Goal: Transaction & Acquisition: Purchase product/service

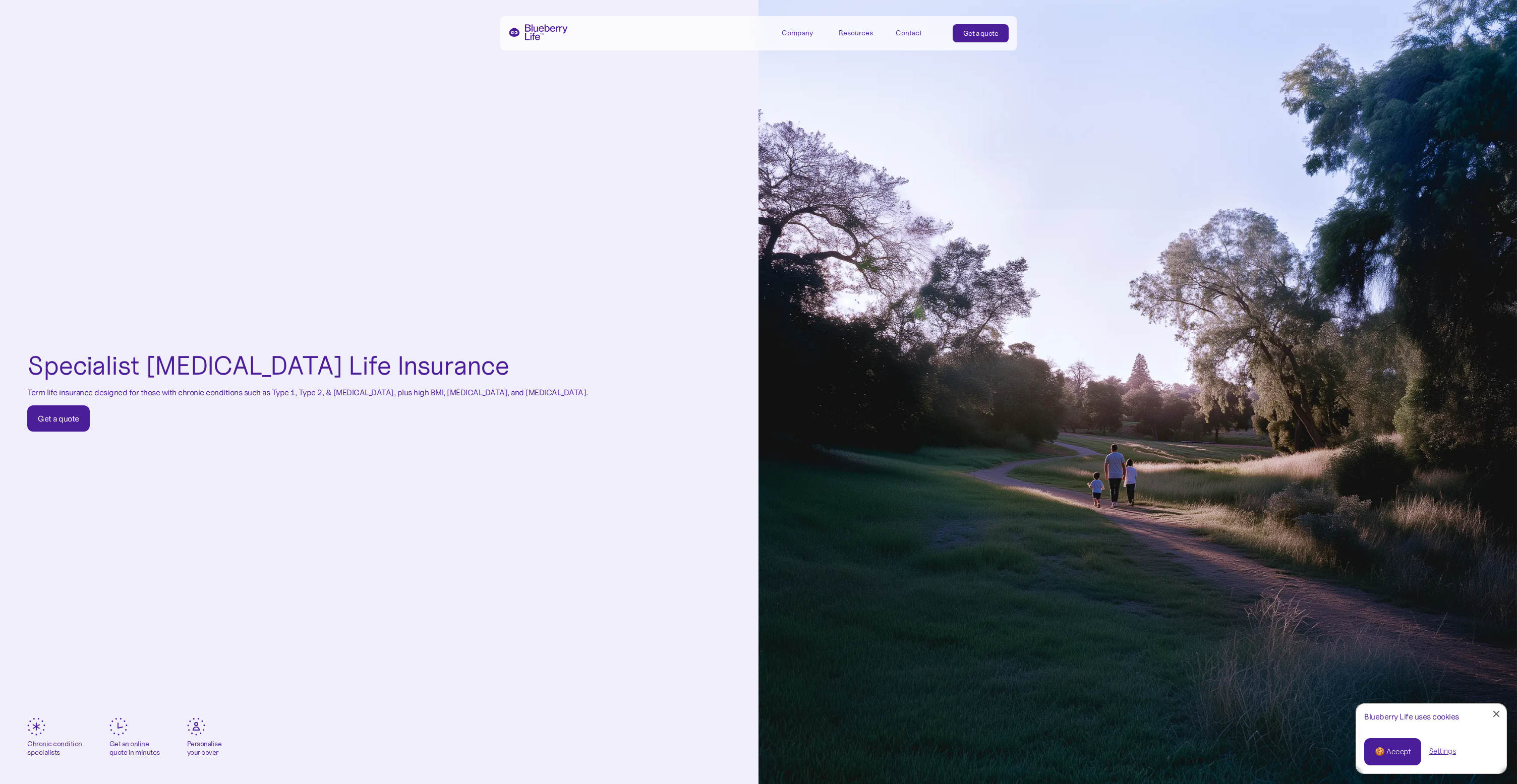
click at [984, 32] on div "Get a quote" at bounding box center [981, 33] width 35 height 10
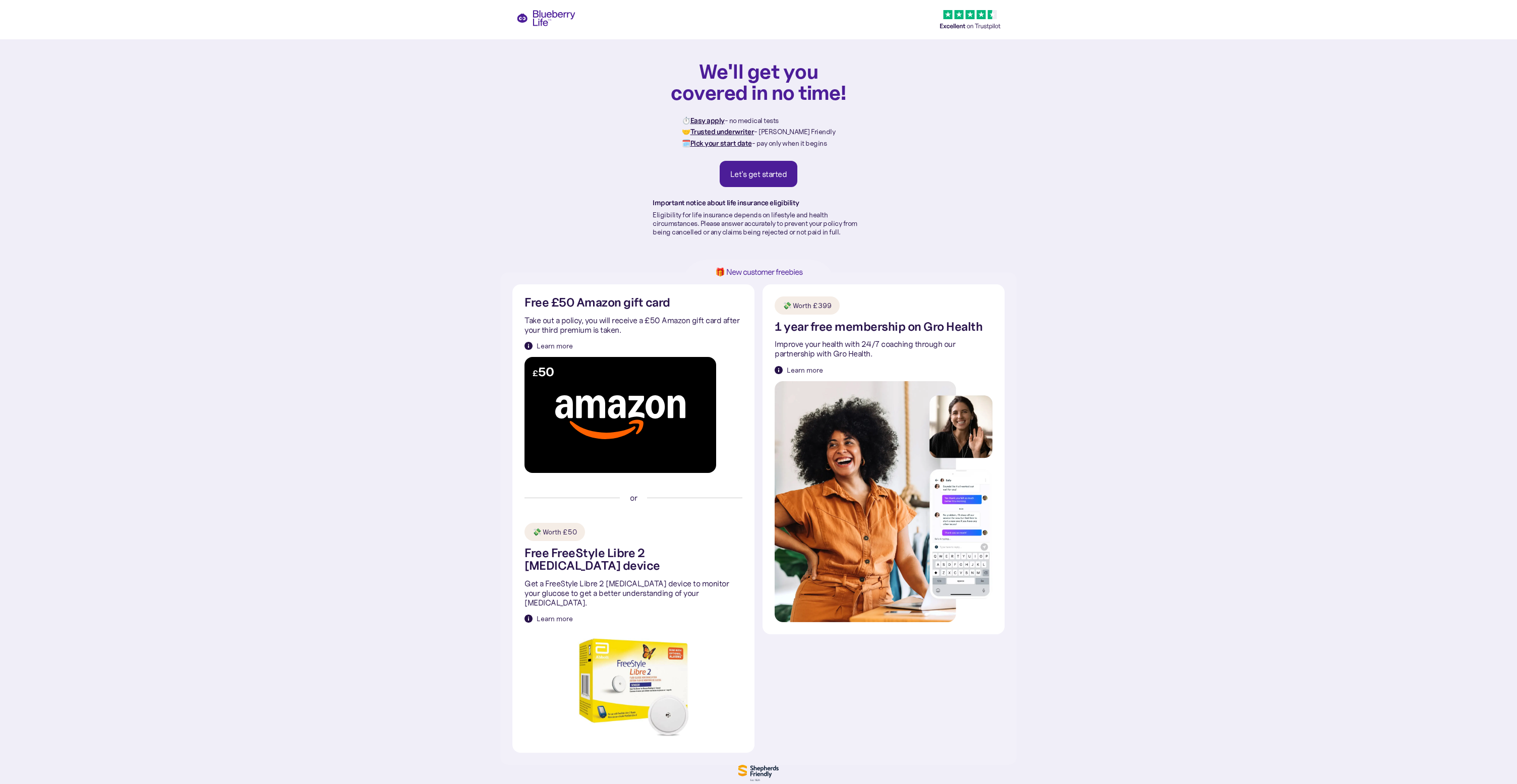
click at [784, 171] on div "Let's get started" at bounding box center [759, 174] width 57 height 10
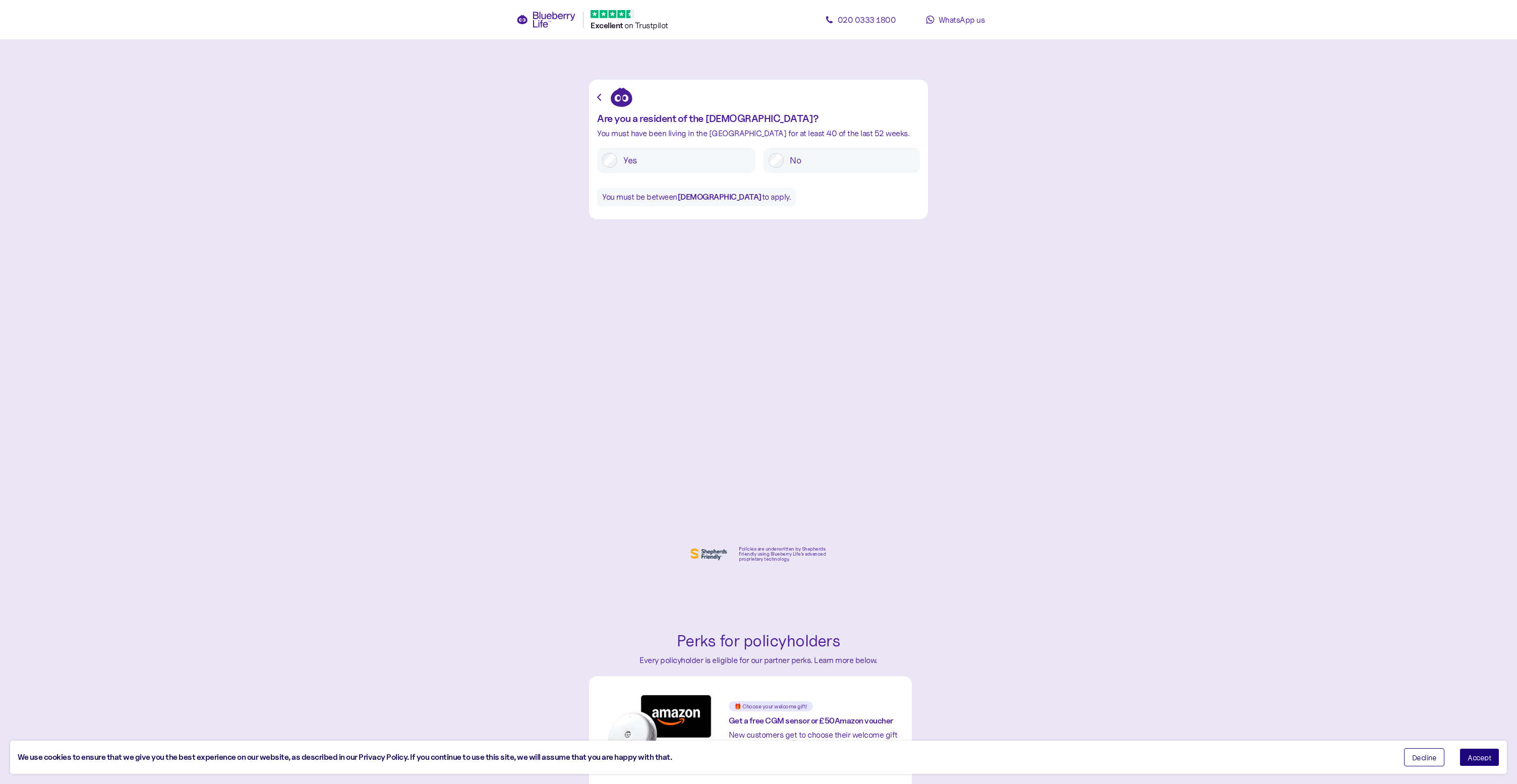
click at [718, 161] on label "Yes" at bounding box center [684, 160] width 133 height 15
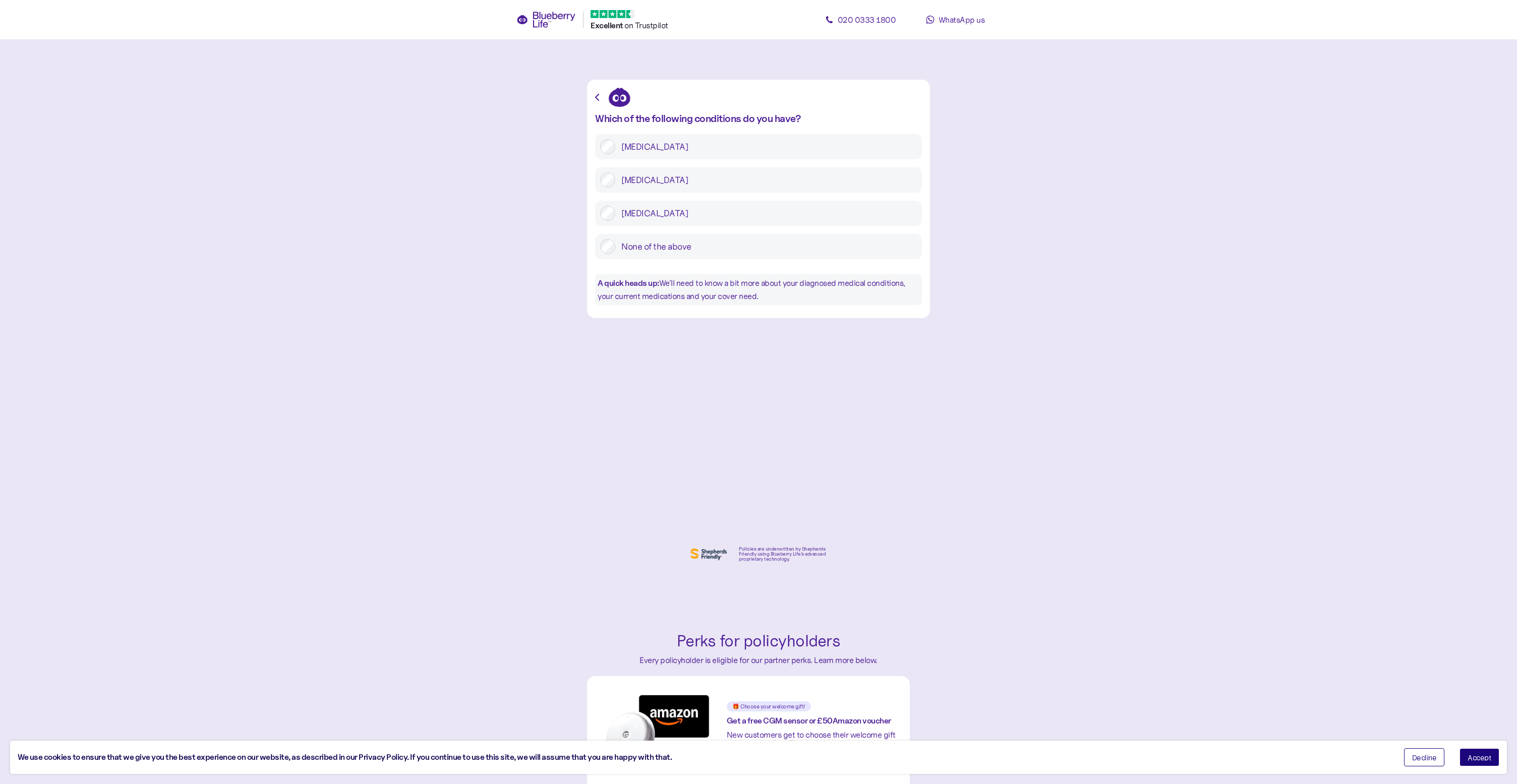
click at [716, 174] on label "Type 2 diabetes" at bounding box center [766, 180] width 301 height 15
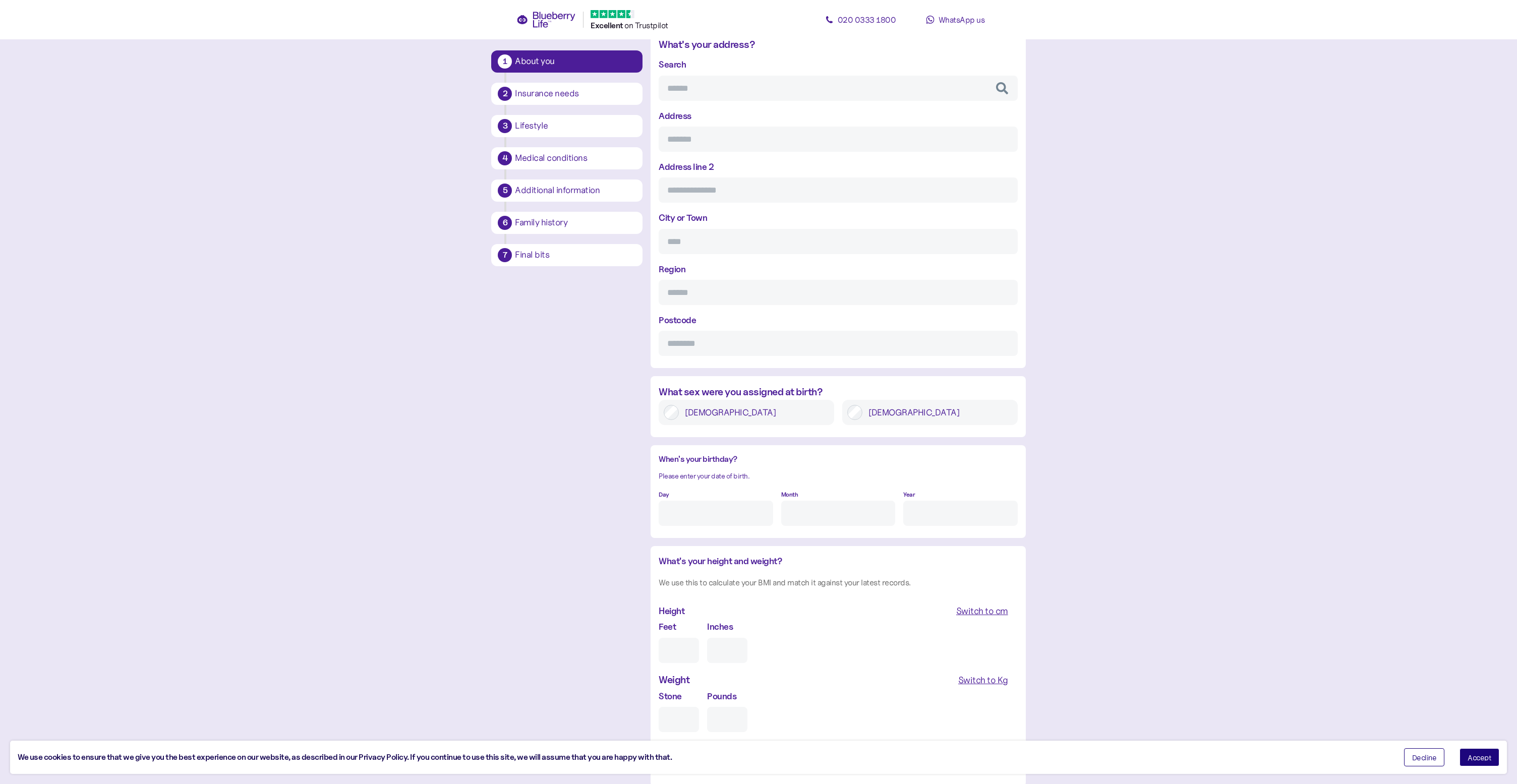
scroll to position [469, 0]
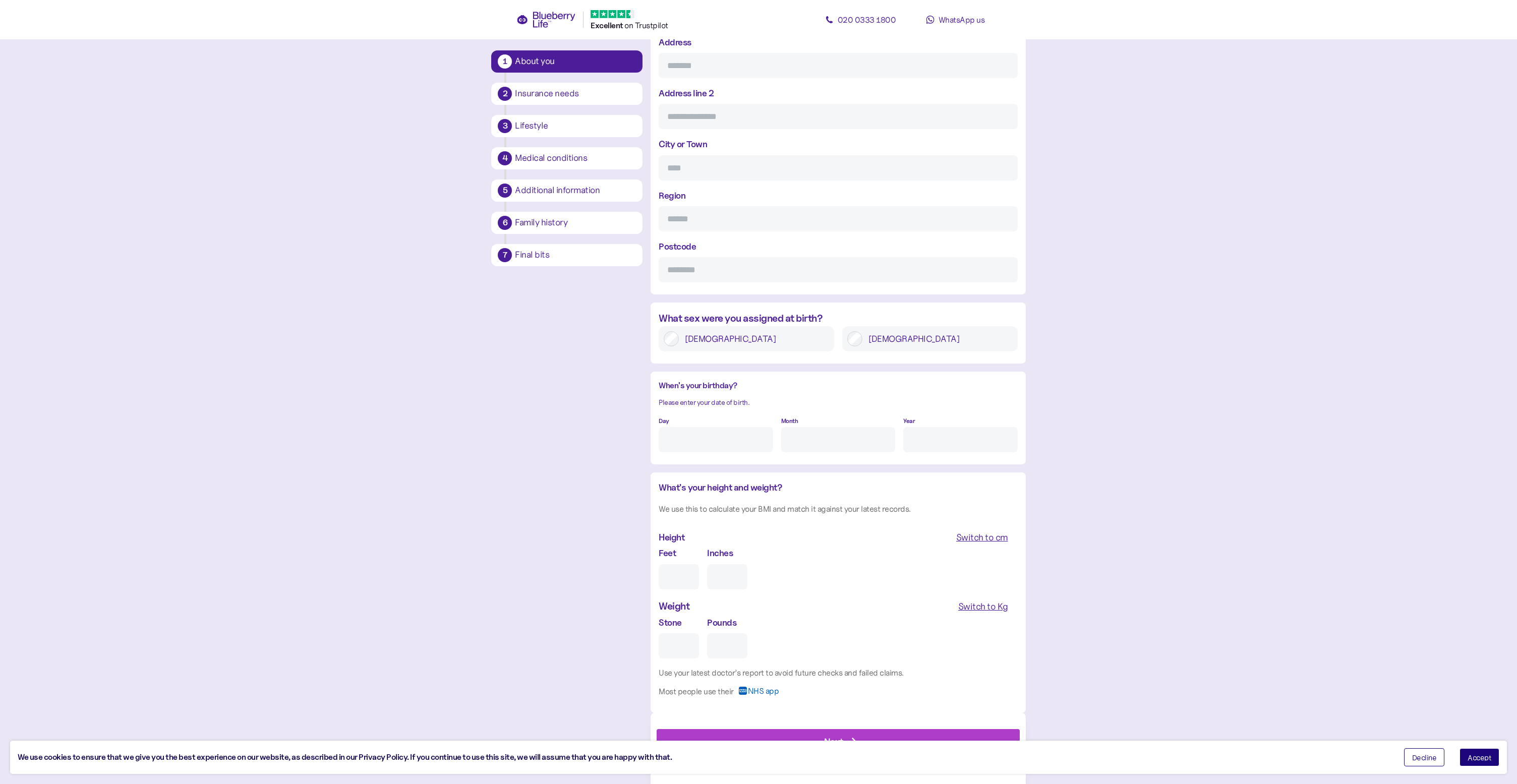
click at [1469, 753] on button "Accept" at bounding box center [1479, 757] width 40 height 18
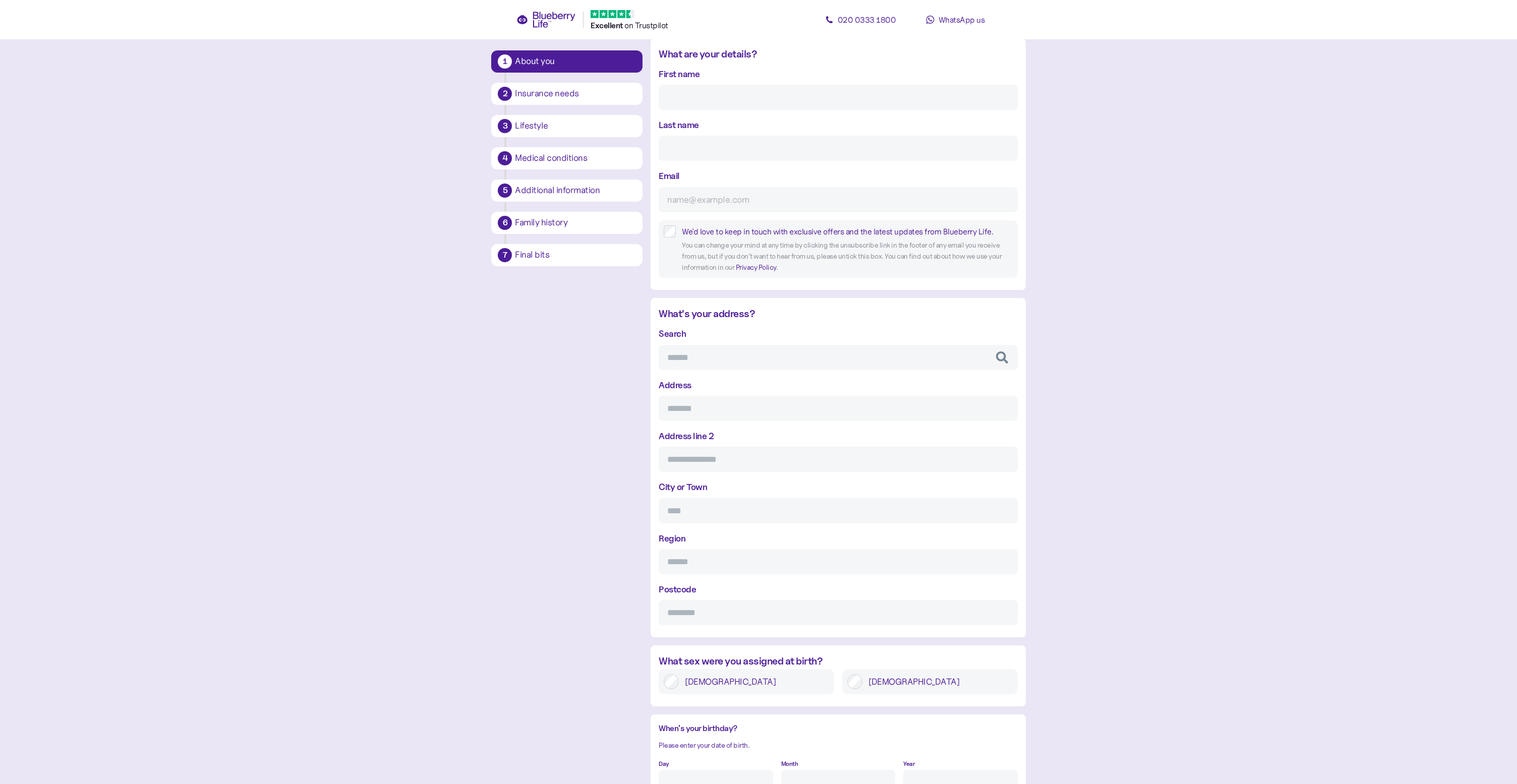
scroll to position [79, 0]
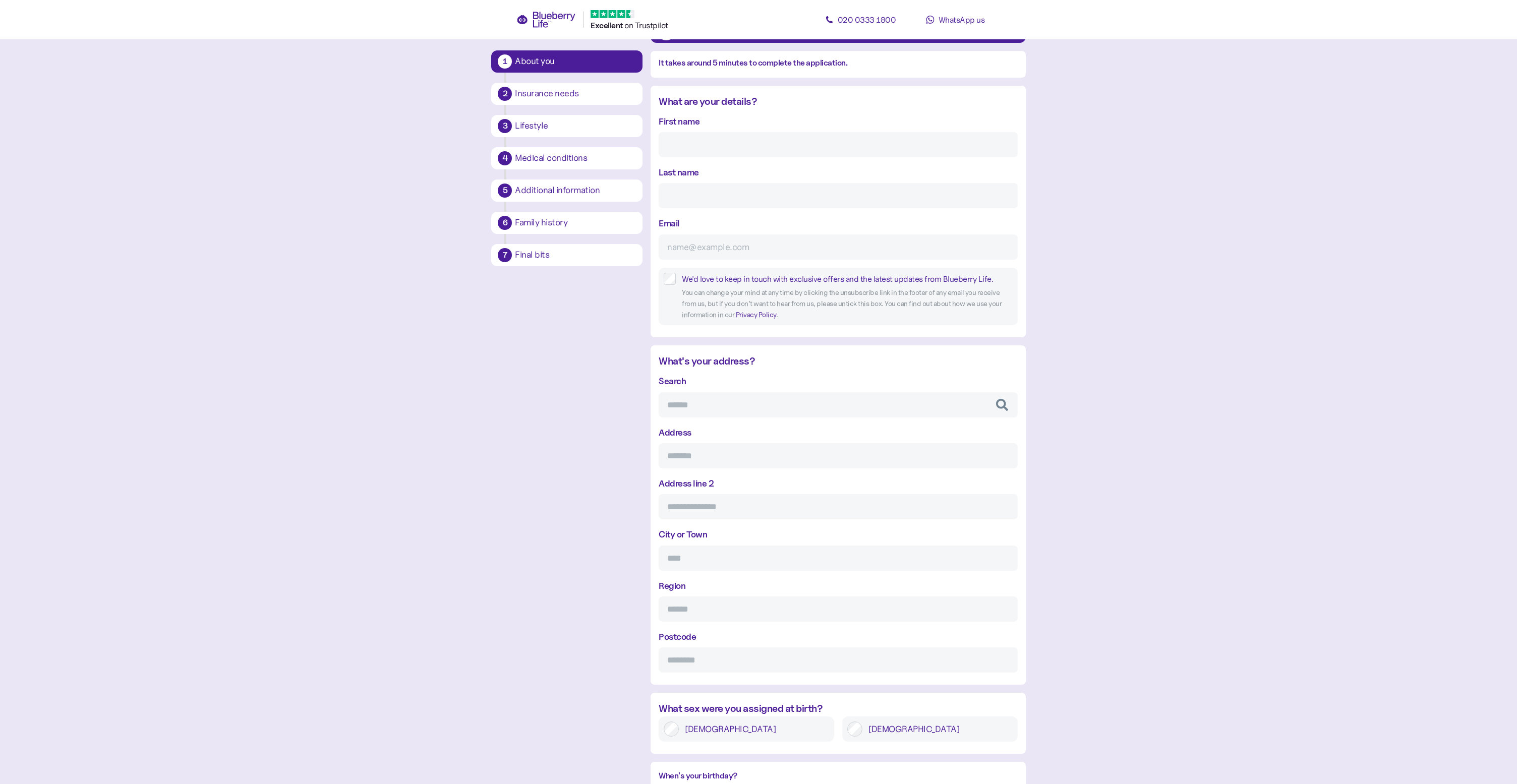
click at [584, 93] on div "Insurance needs" at bounding box center [576, 93] width 121 height 9
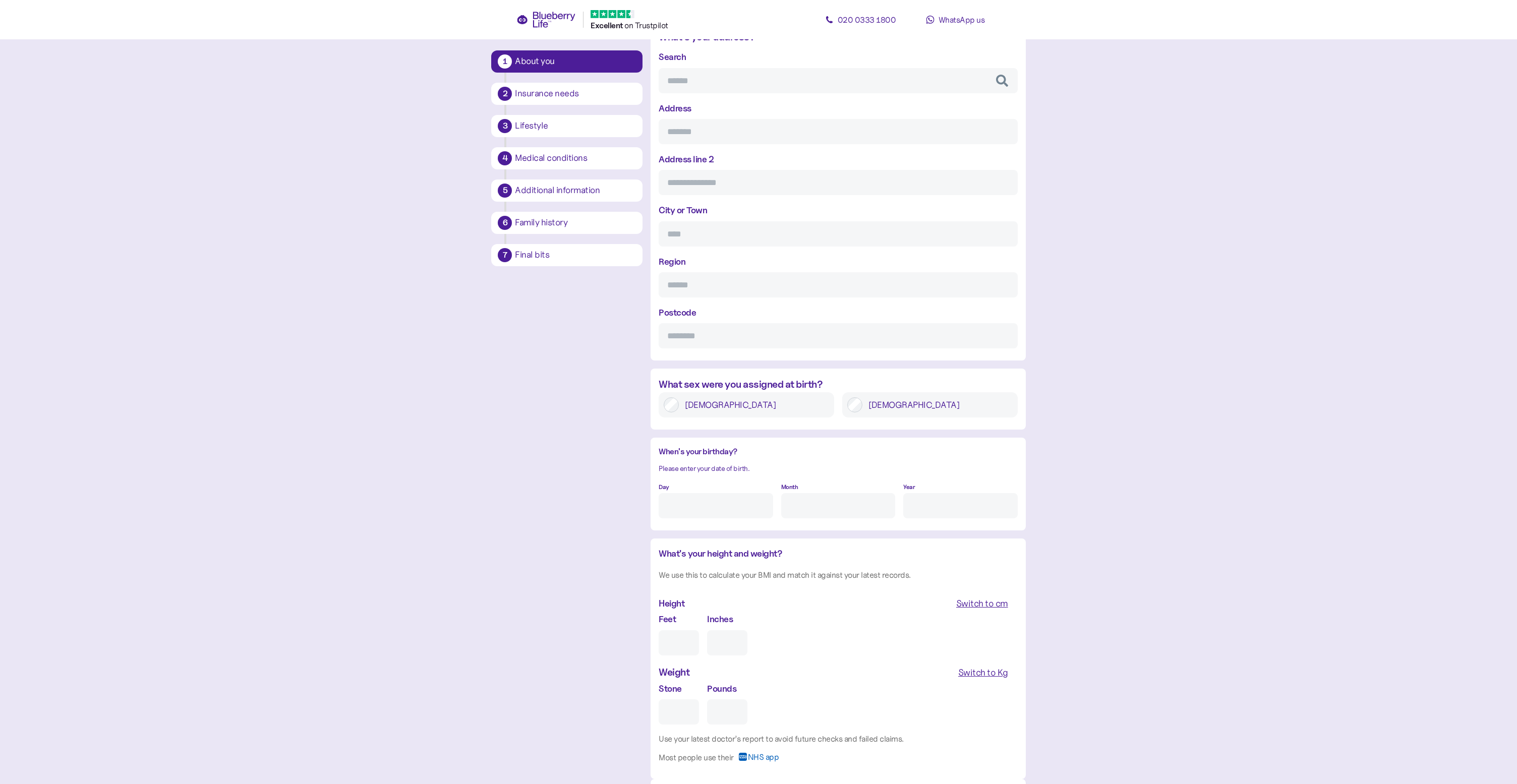
scroll to position [469, 0]
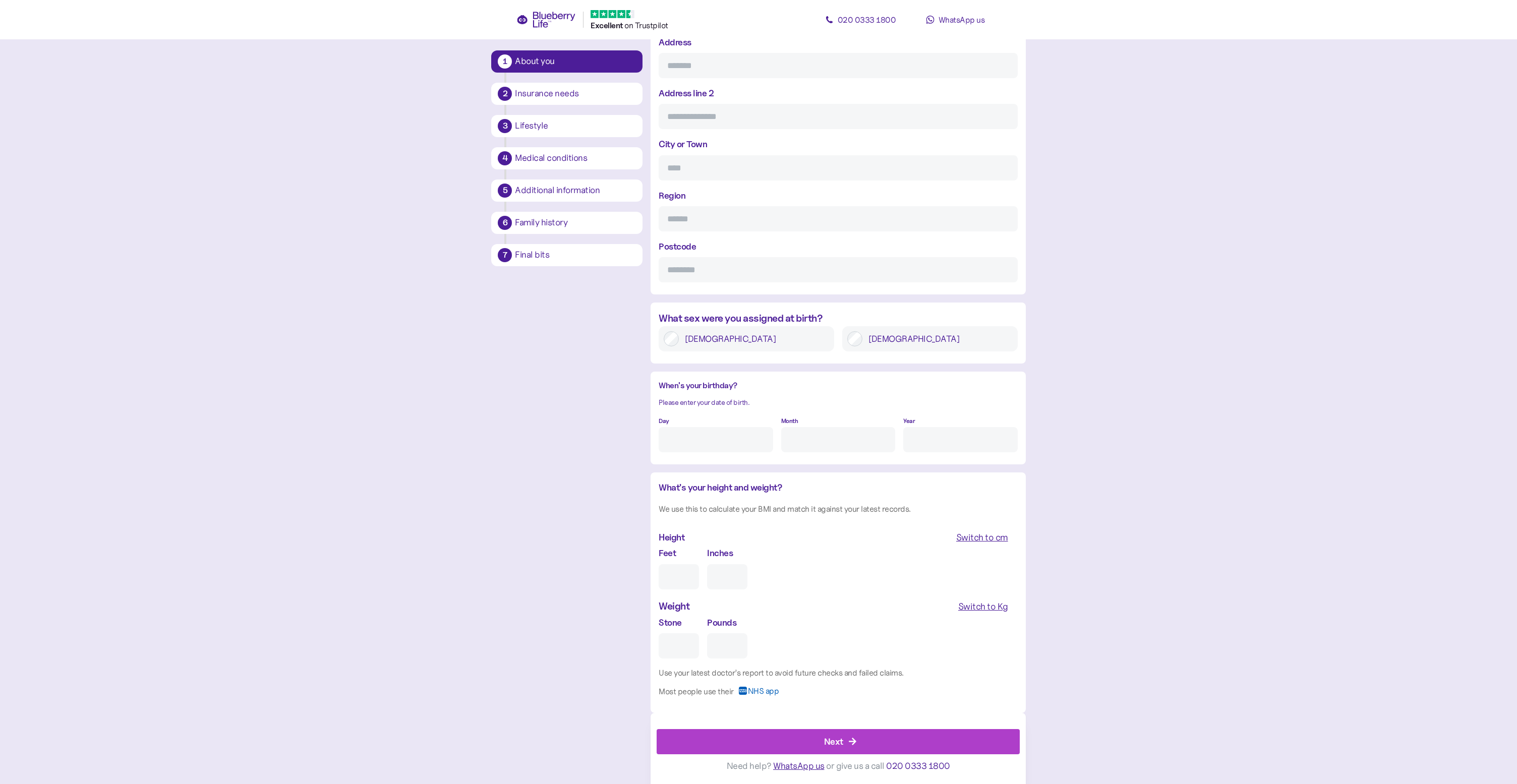
click at [848, 737] on div "Next" at bounding box center [840, 742] width 340 height 24
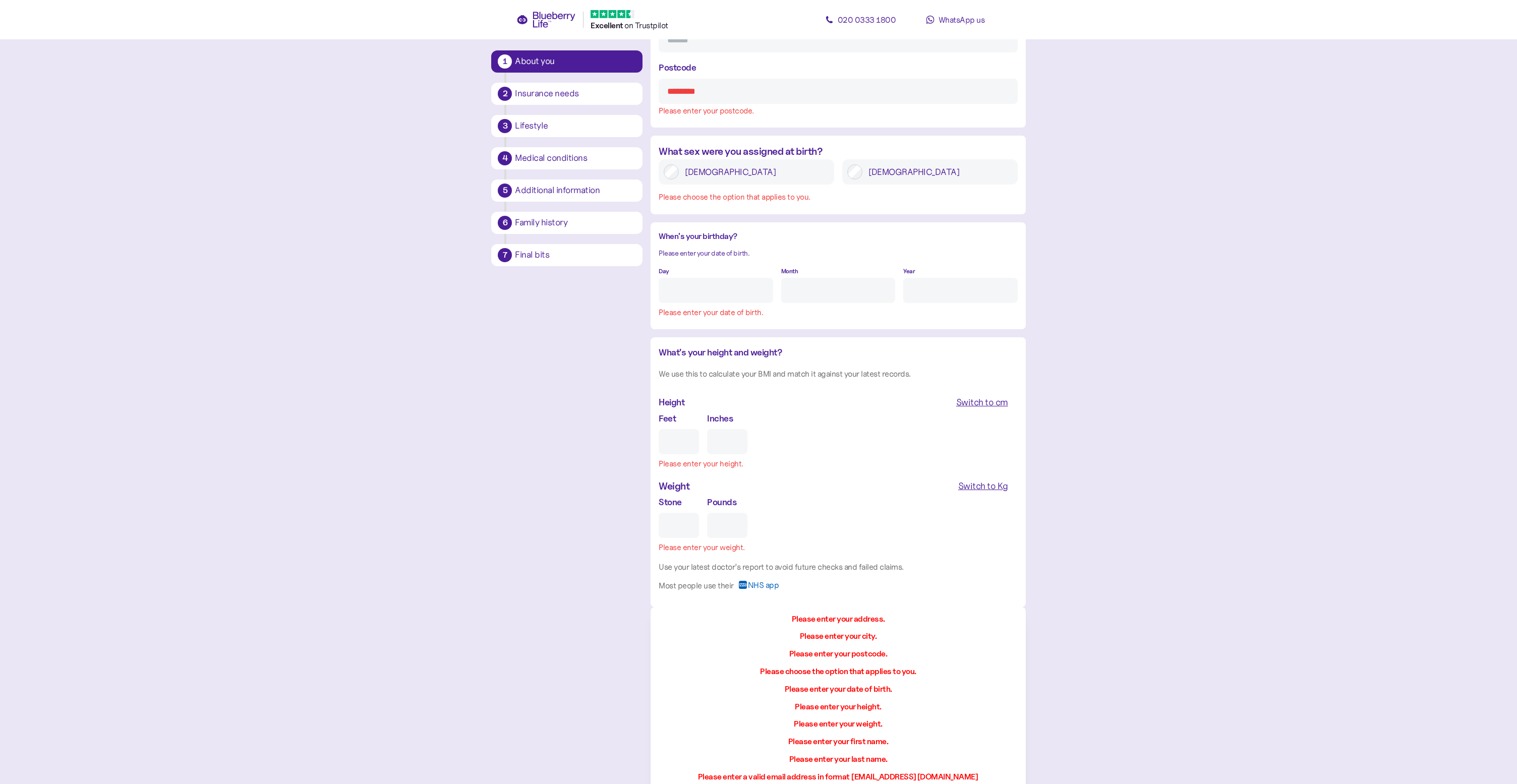
scroll to position [778, 0]
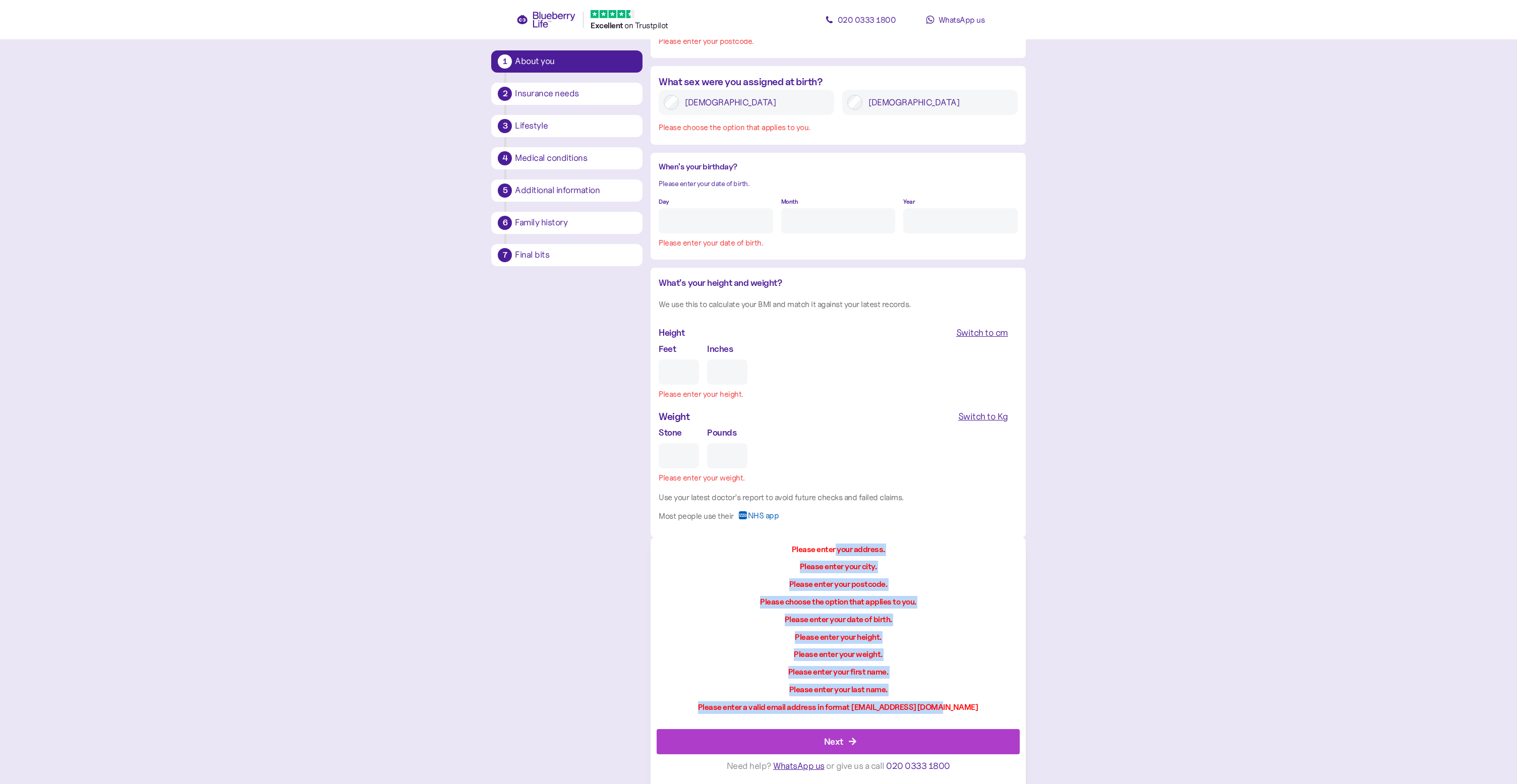
drag, startPoint x: 835, startPoint y: 553, endPoint x: 853, endPoint y: 715, distance: 163.0
click at [853, 716] on div "Please enter your address. Please enter your city. Please enter your postcode. …" at bounding box center [838, 636] width 363 height 186
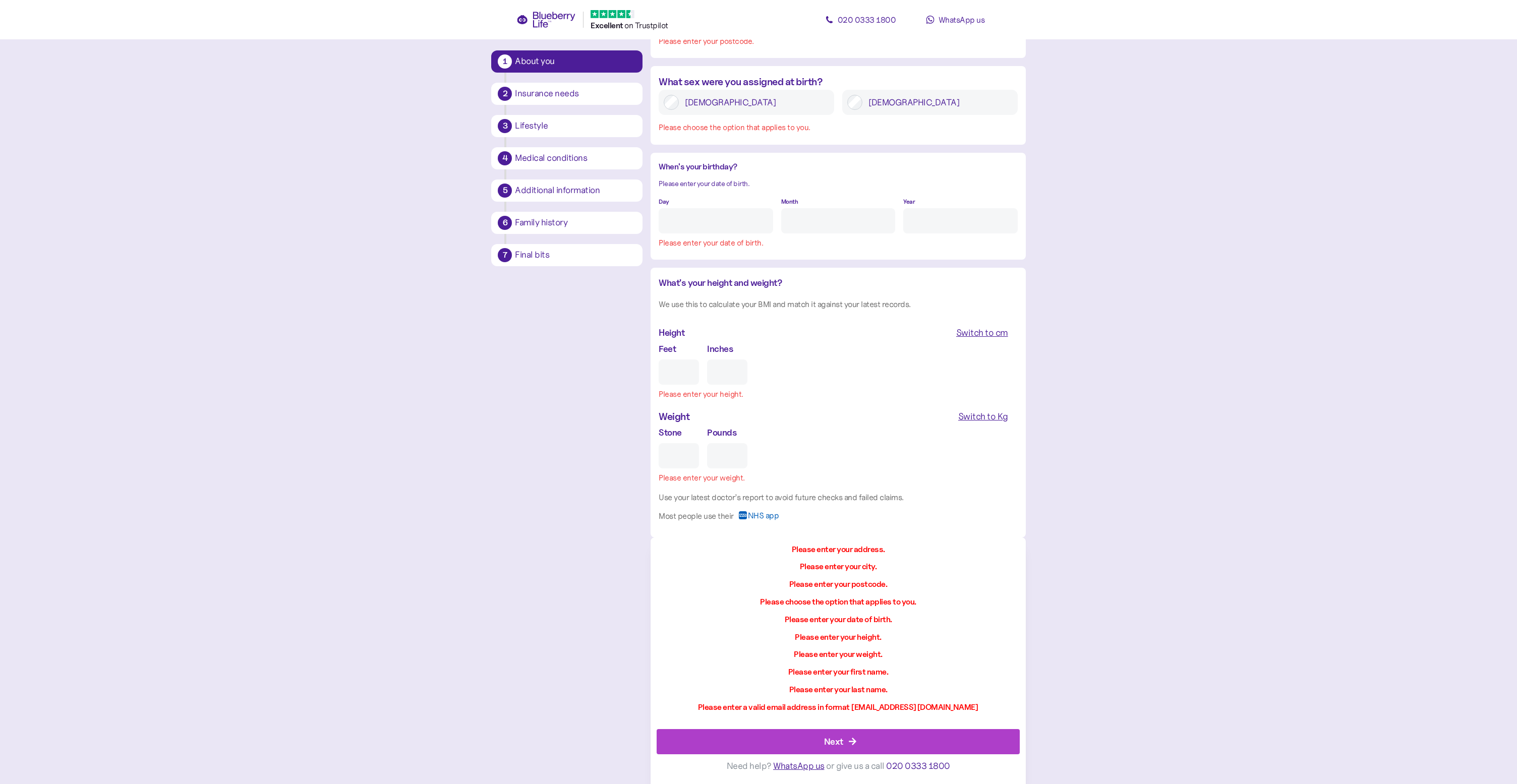
click at [1049, 671] on main "1 About you 2 Insurance needs 3 Lifestyle 4 Medical conditions 5 Additional inf…" at bounding box center [758, 3] width 1517 height 1562
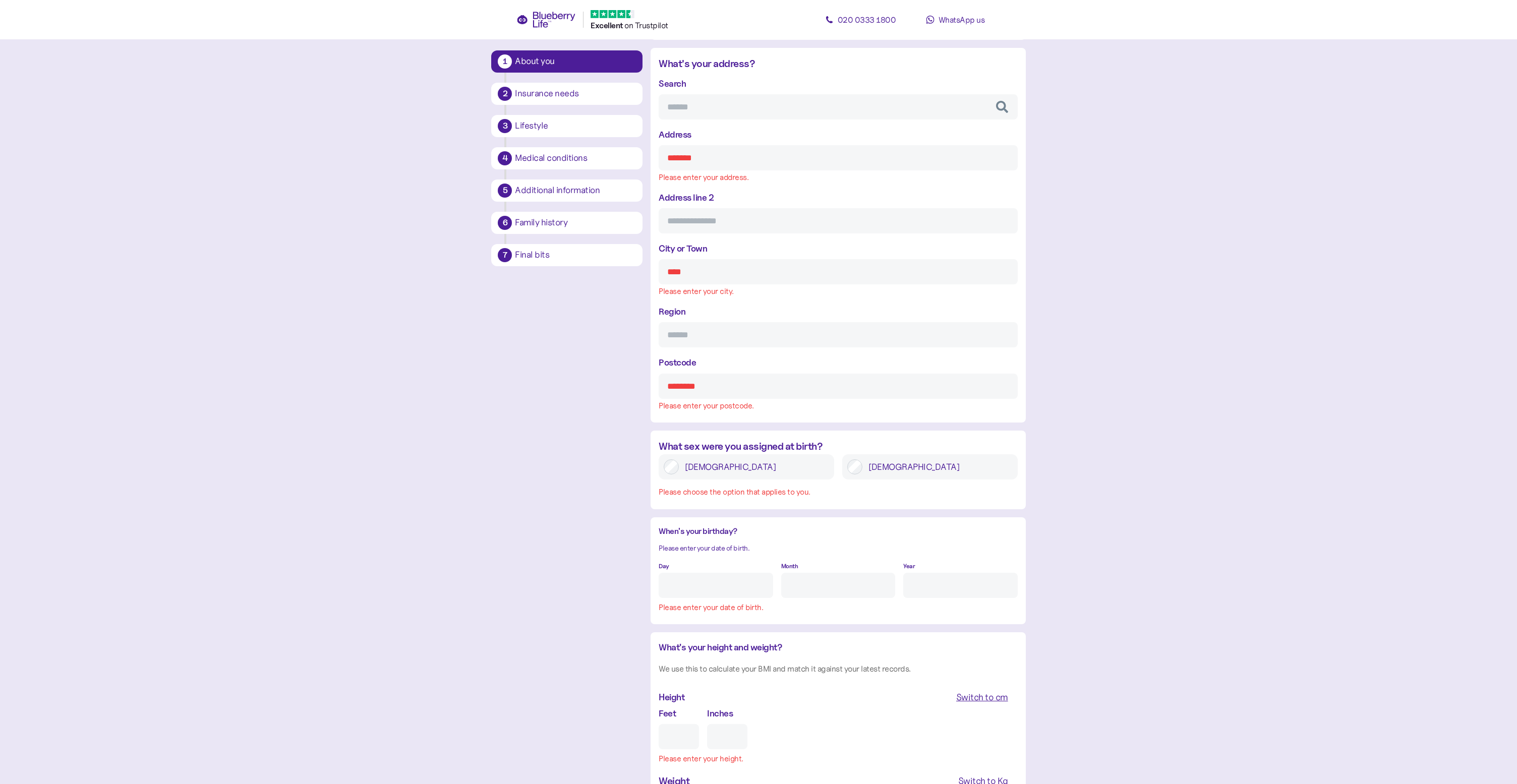
scroll to position [0, 0]
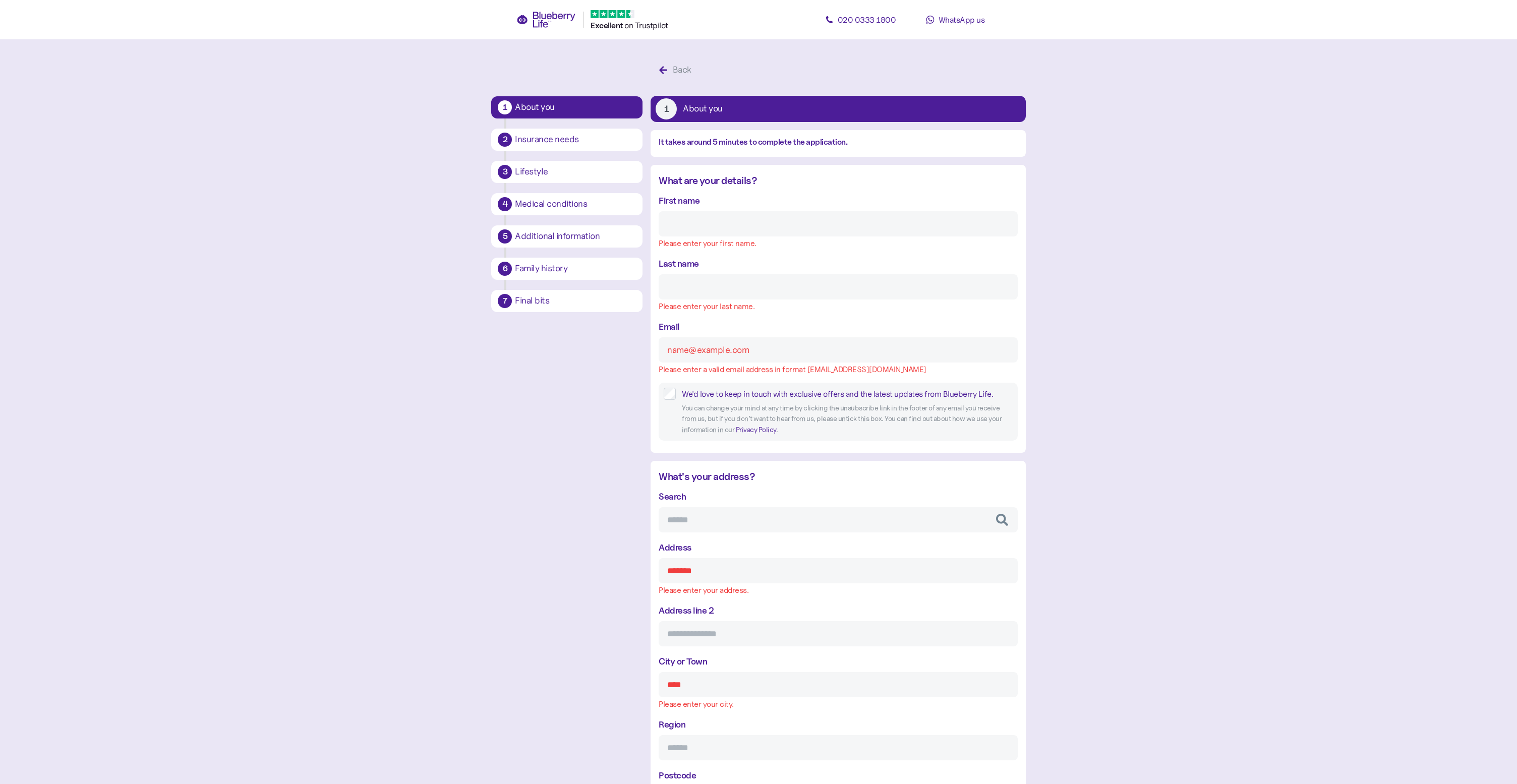
click at [570, 138] on div "Insurance needs" at bounding box center [576, 140] width 121 height 9
click at [676, 69] on div "Back" at bounding box center [682, 70] width 19 height 14
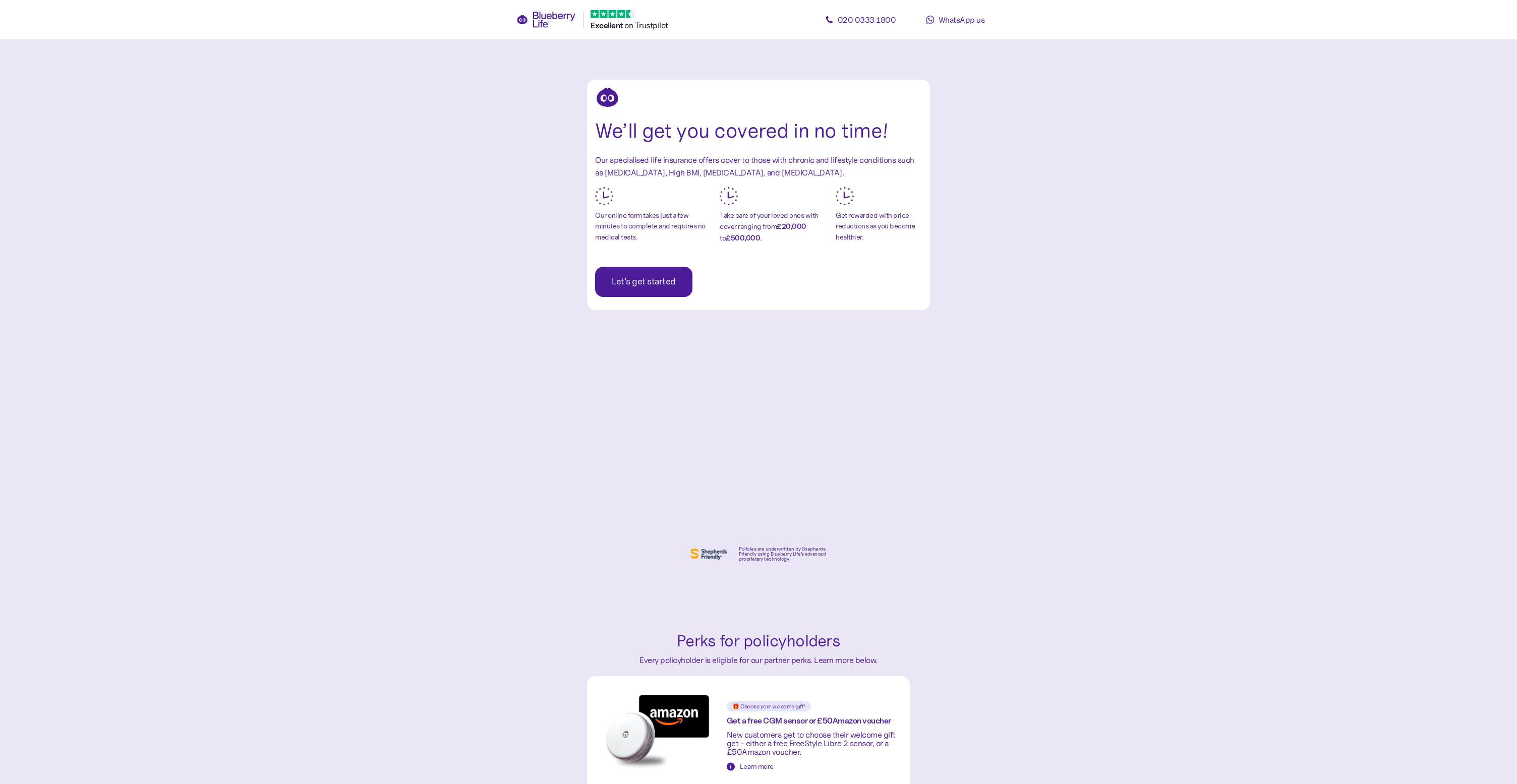
click at [670, 279] on span "Let's get started" at bounding box center [643, 282] width 64 height 29
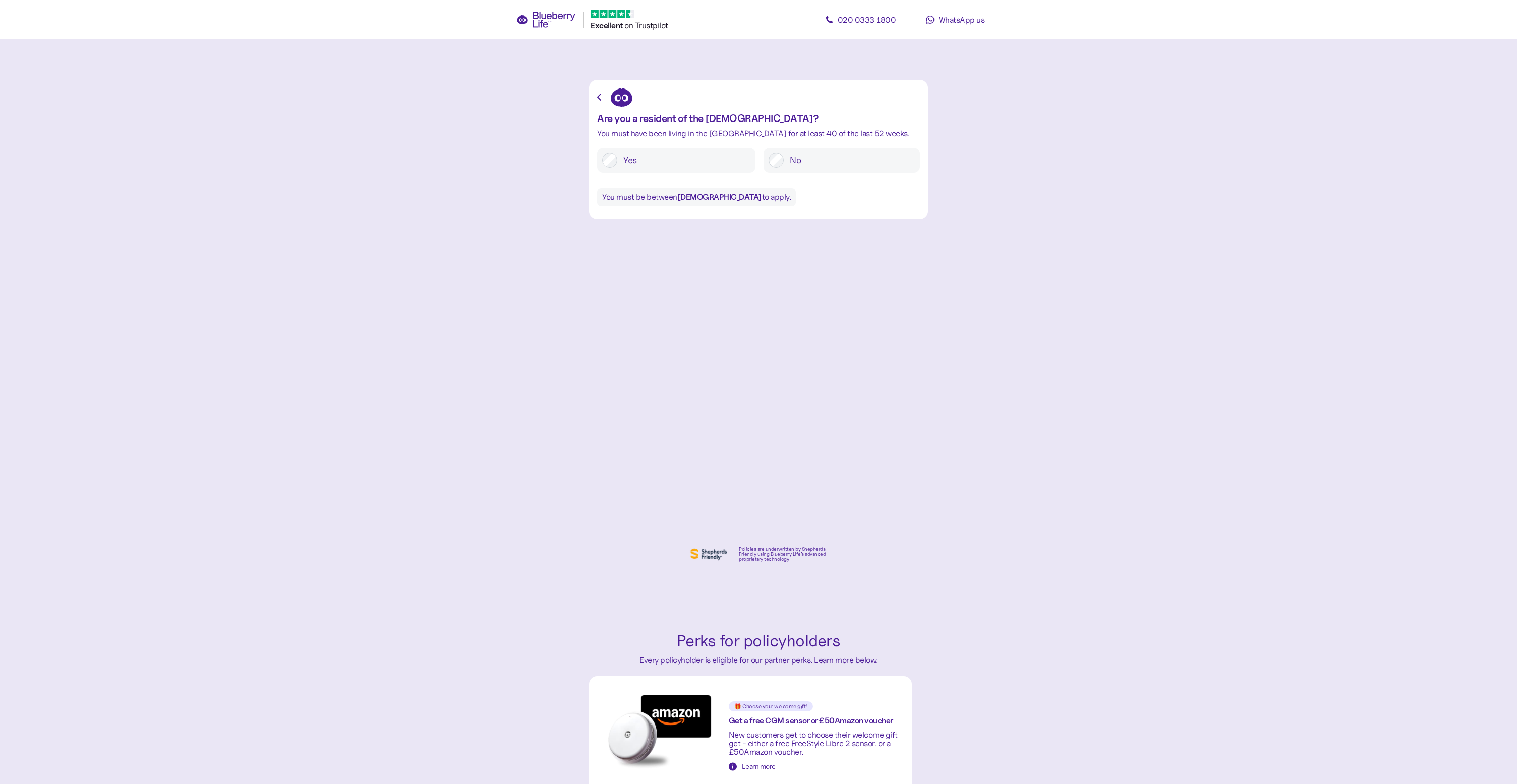
click at [522, 22] on icon at bounding box center [522, 20] width 11 height 9
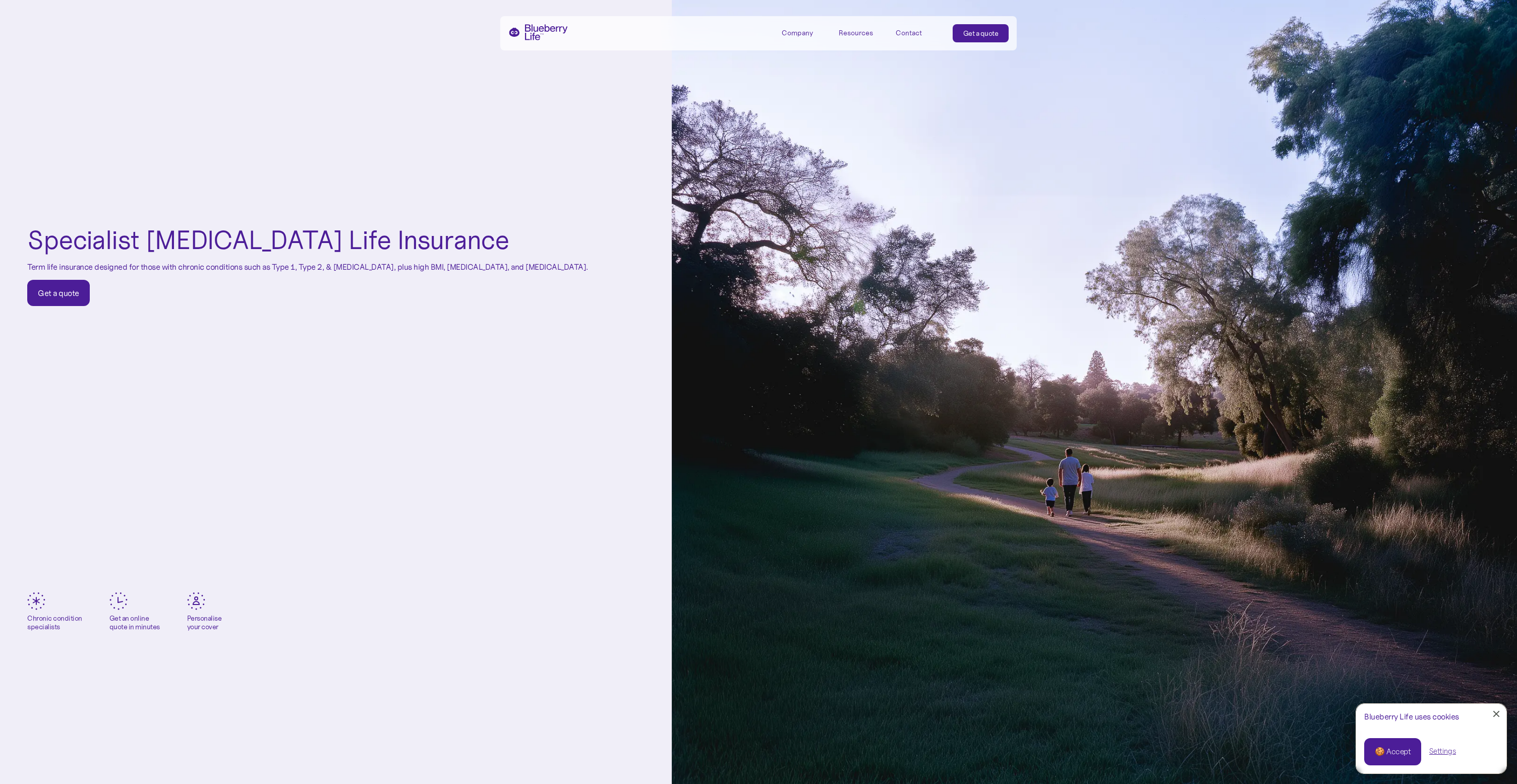
scroll to position [102, 0]
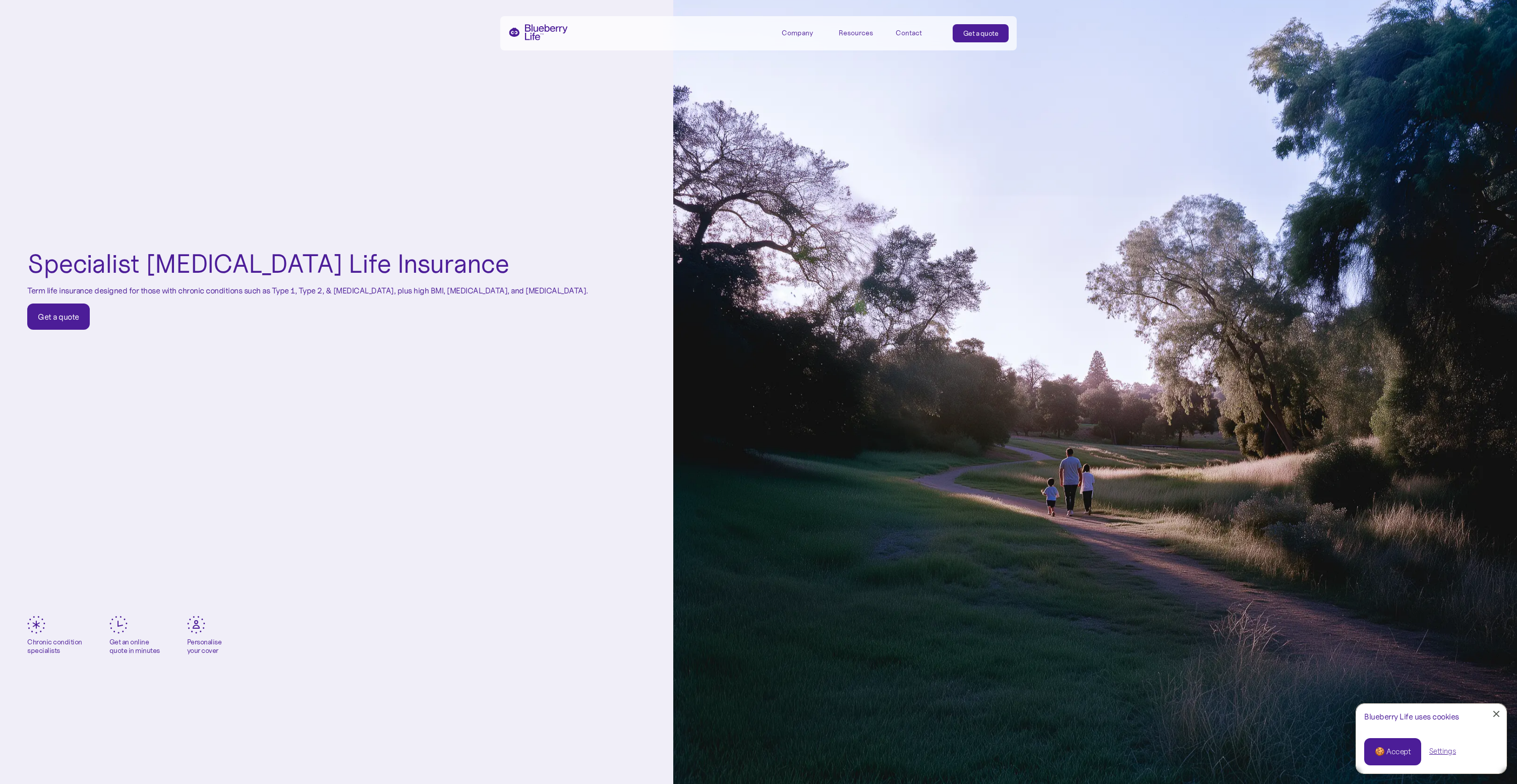
click at [791, 33] on div "Company" at bounding box center [797, 33] width 31 height 9
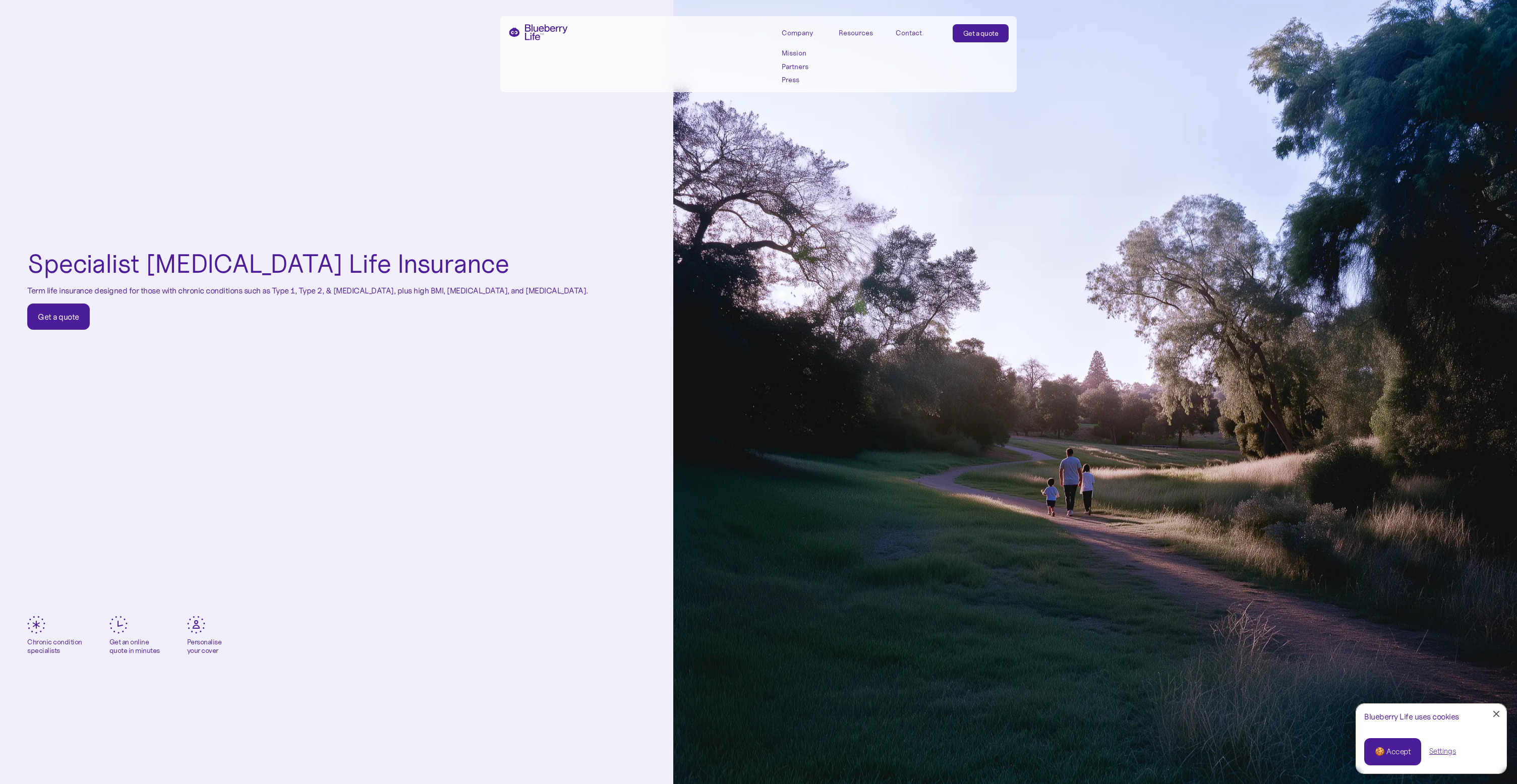
click at [795, 51] on link "Mission" at bounding box center [804, 53] width 45 height 9
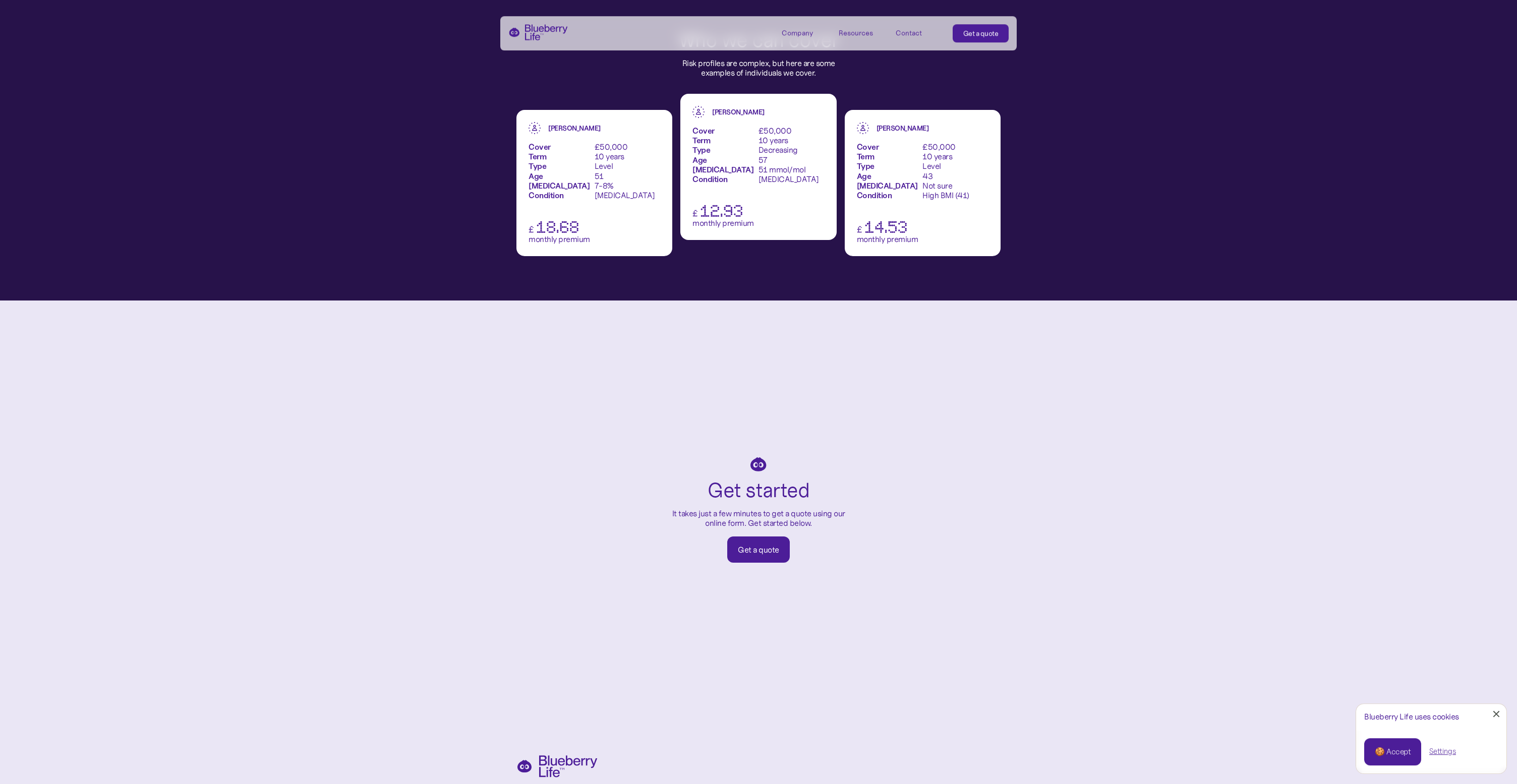
scroll to position [1537, 0]
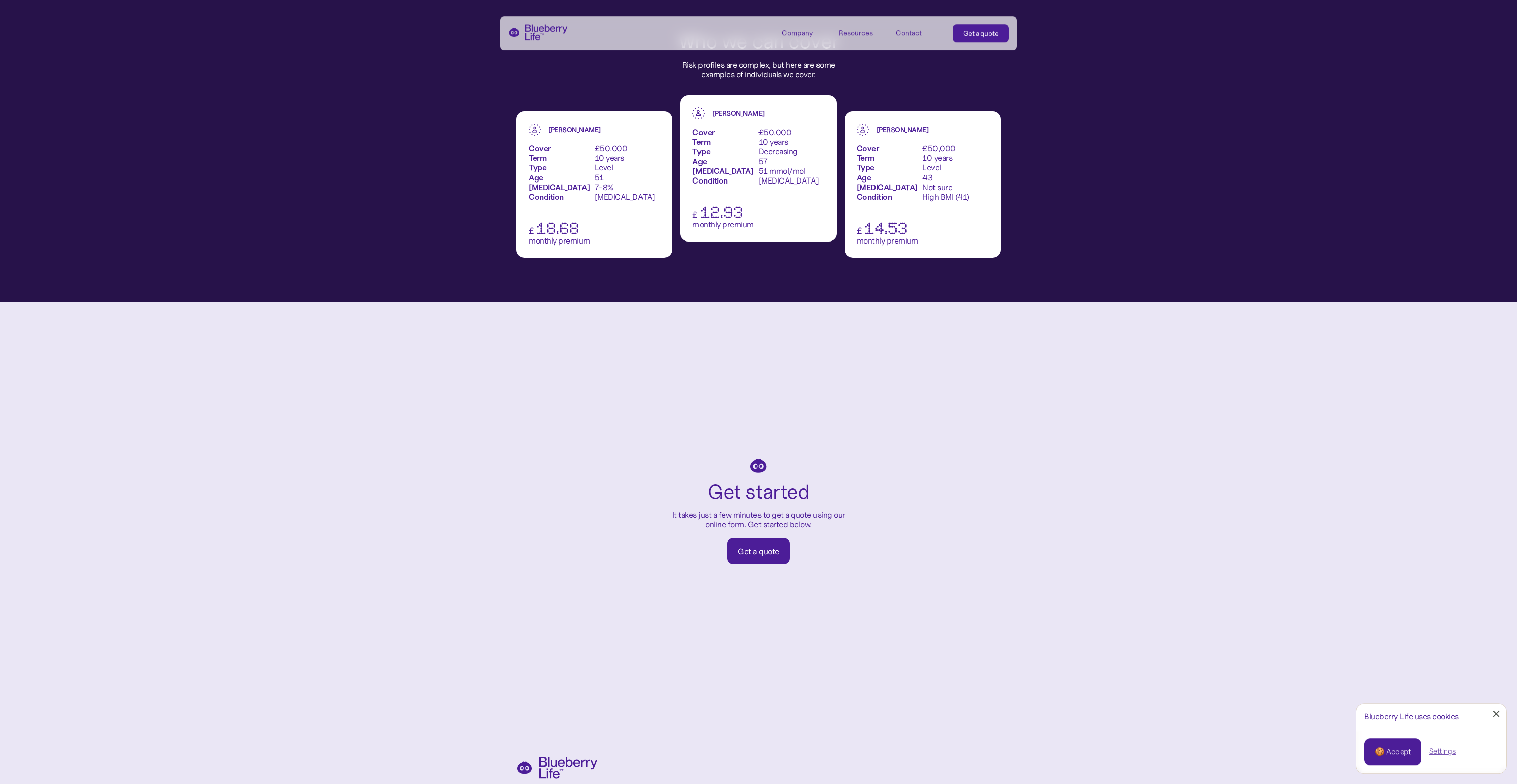
click at [796, 33] on div "Company" at bounding box center [797, 33] width 31 height 9
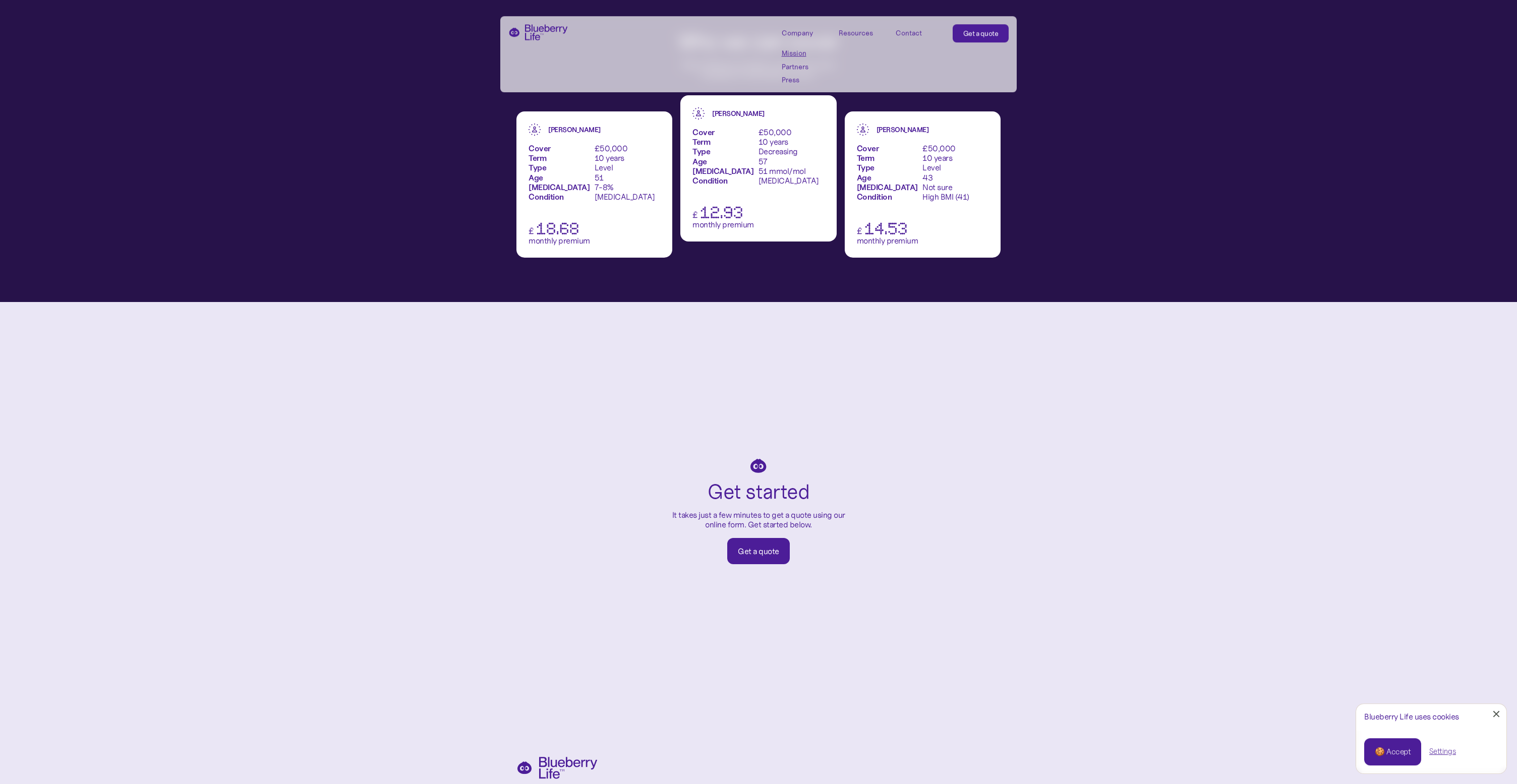
click at [797, 65] on link "Partners" at bounding box center [804, 67] width 45 height 9
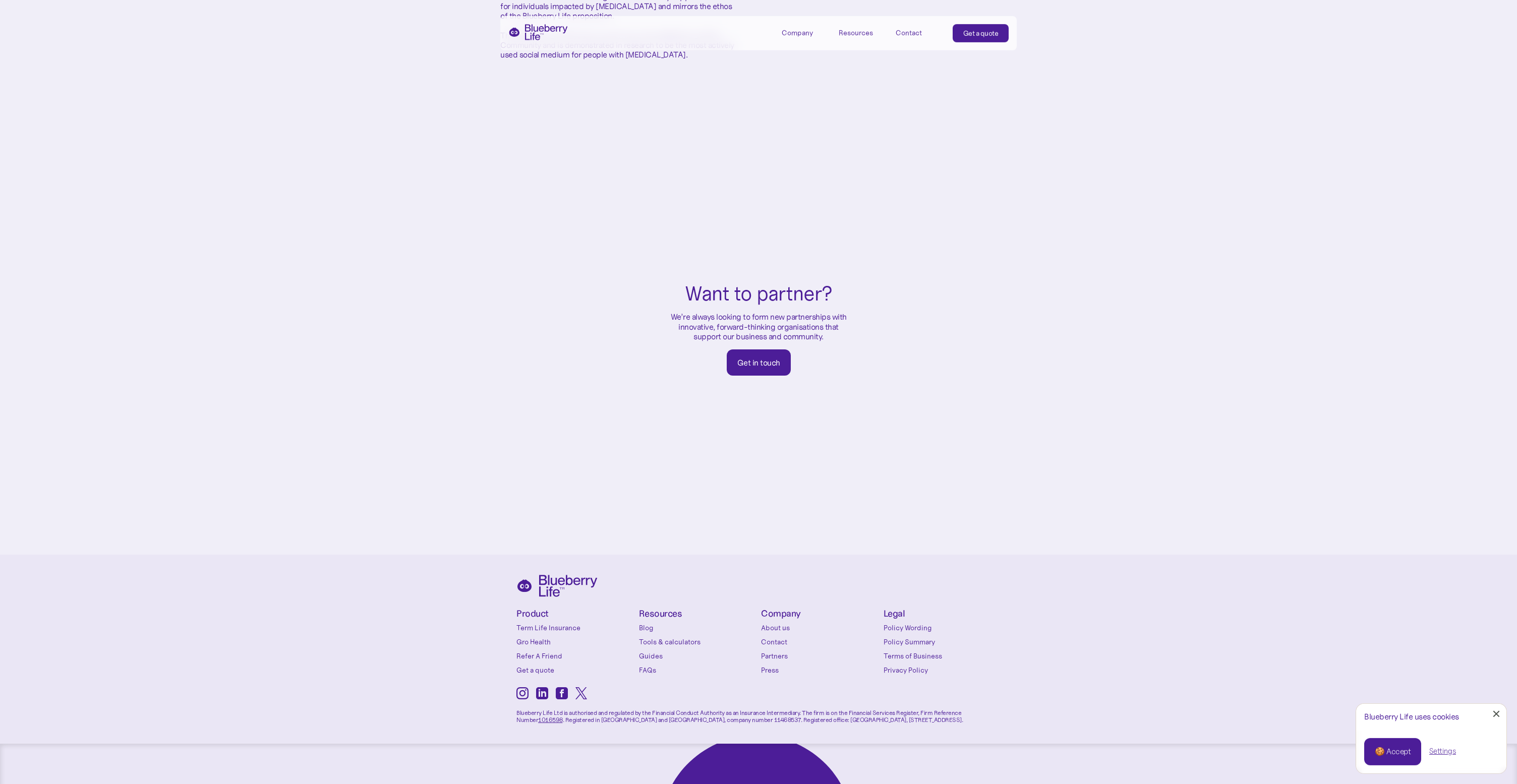
scroll to position [418, 0]
click at [786, 622] on link "About us" at bounding box center [819, 627] width 118 height 10
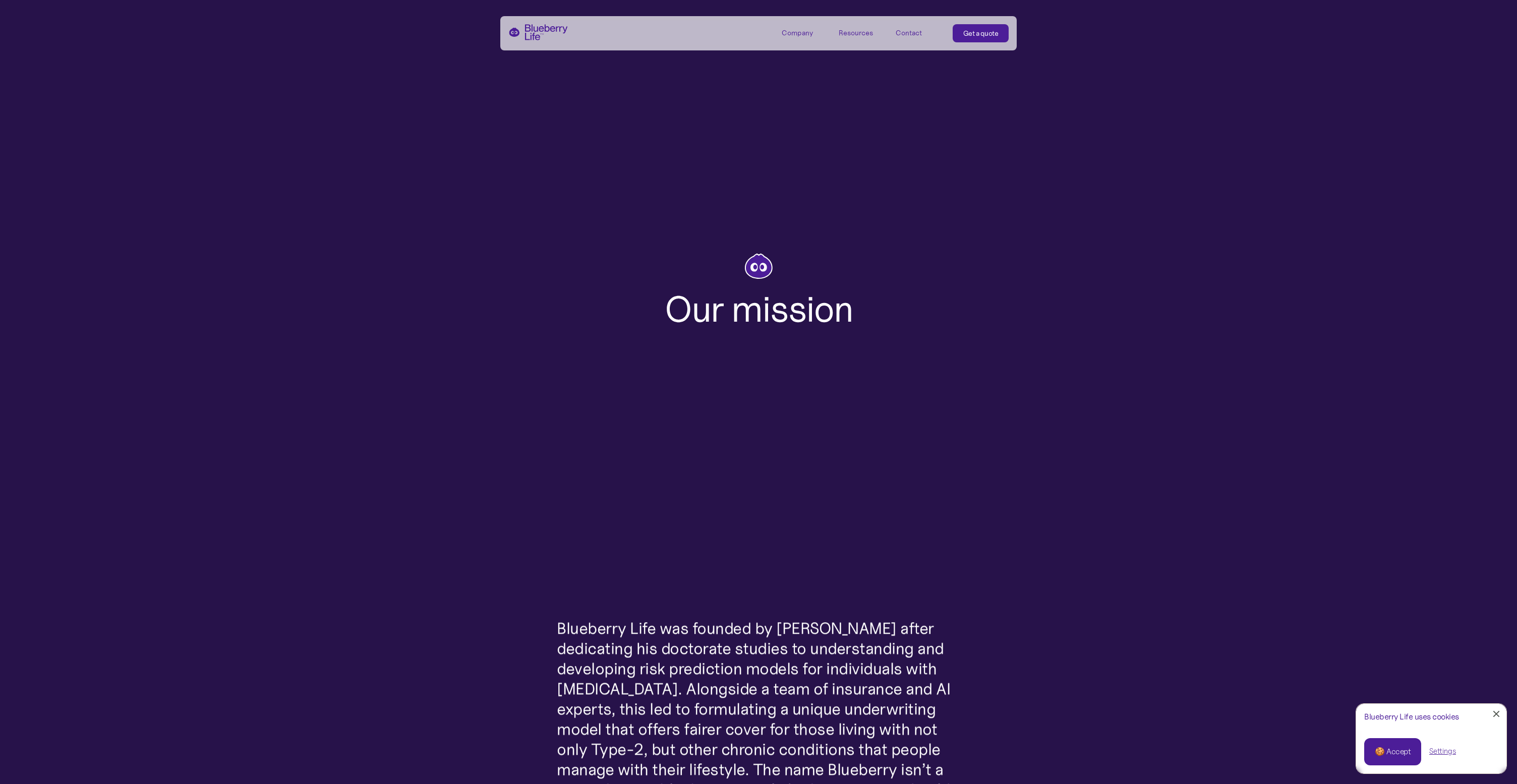
scroll to position [1, 0]
click at [902, 37] on link "Contact" at bounding box center [919, 32] width 45 height 16
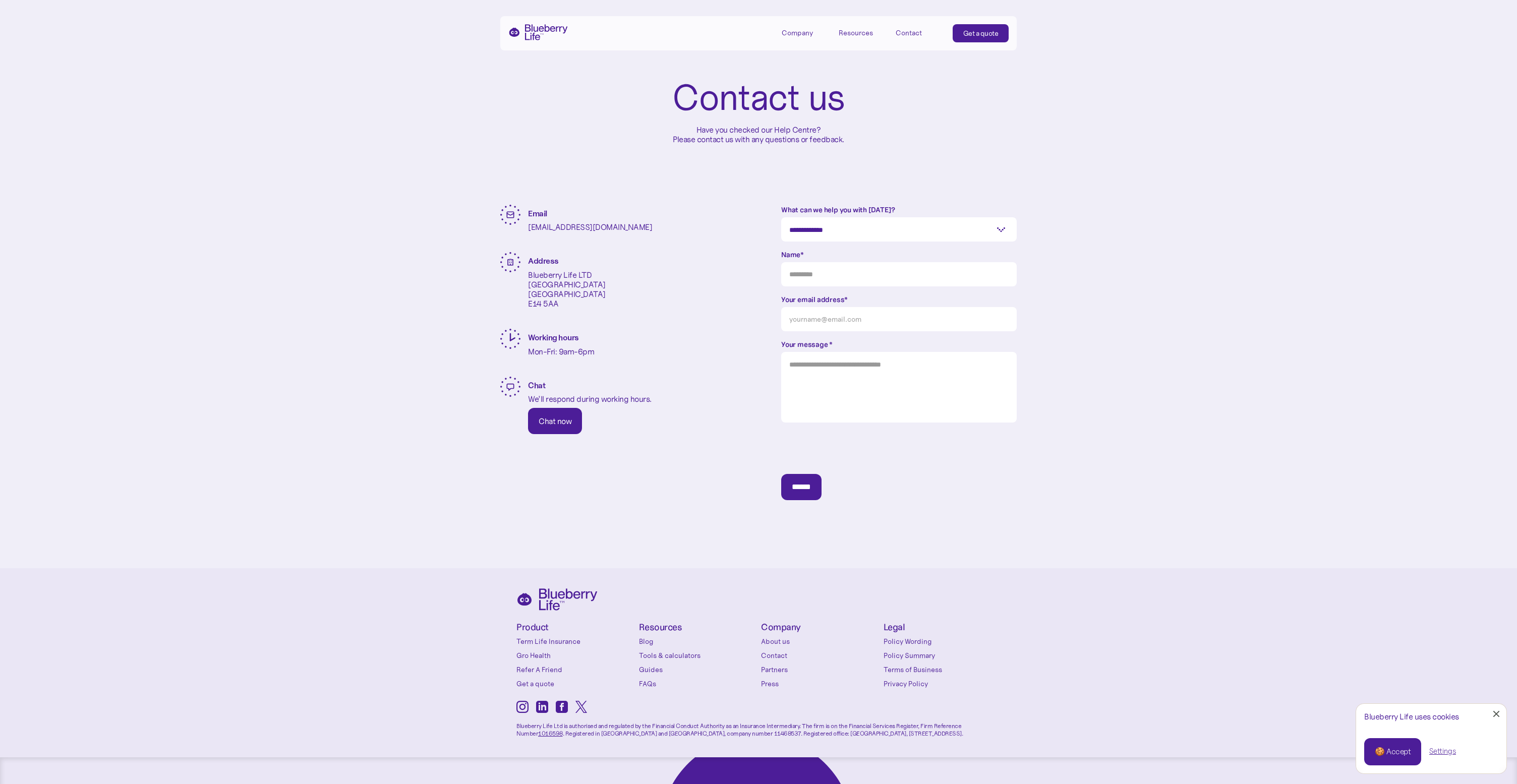
scroll to position [66, 0]
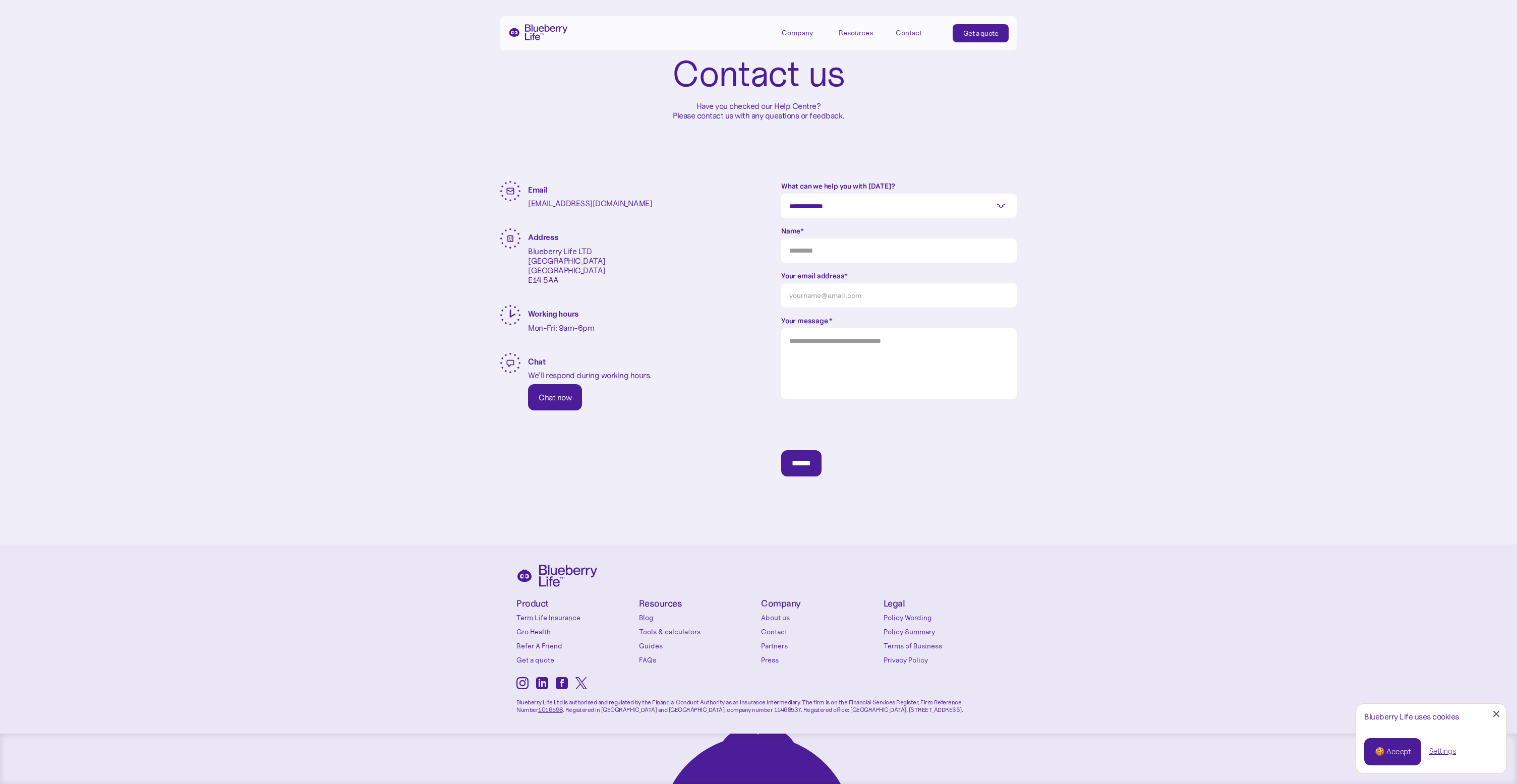
click at [1391, 749] on div "🍪 Accept" at bounding box center [1393, 752] width 36 height 11
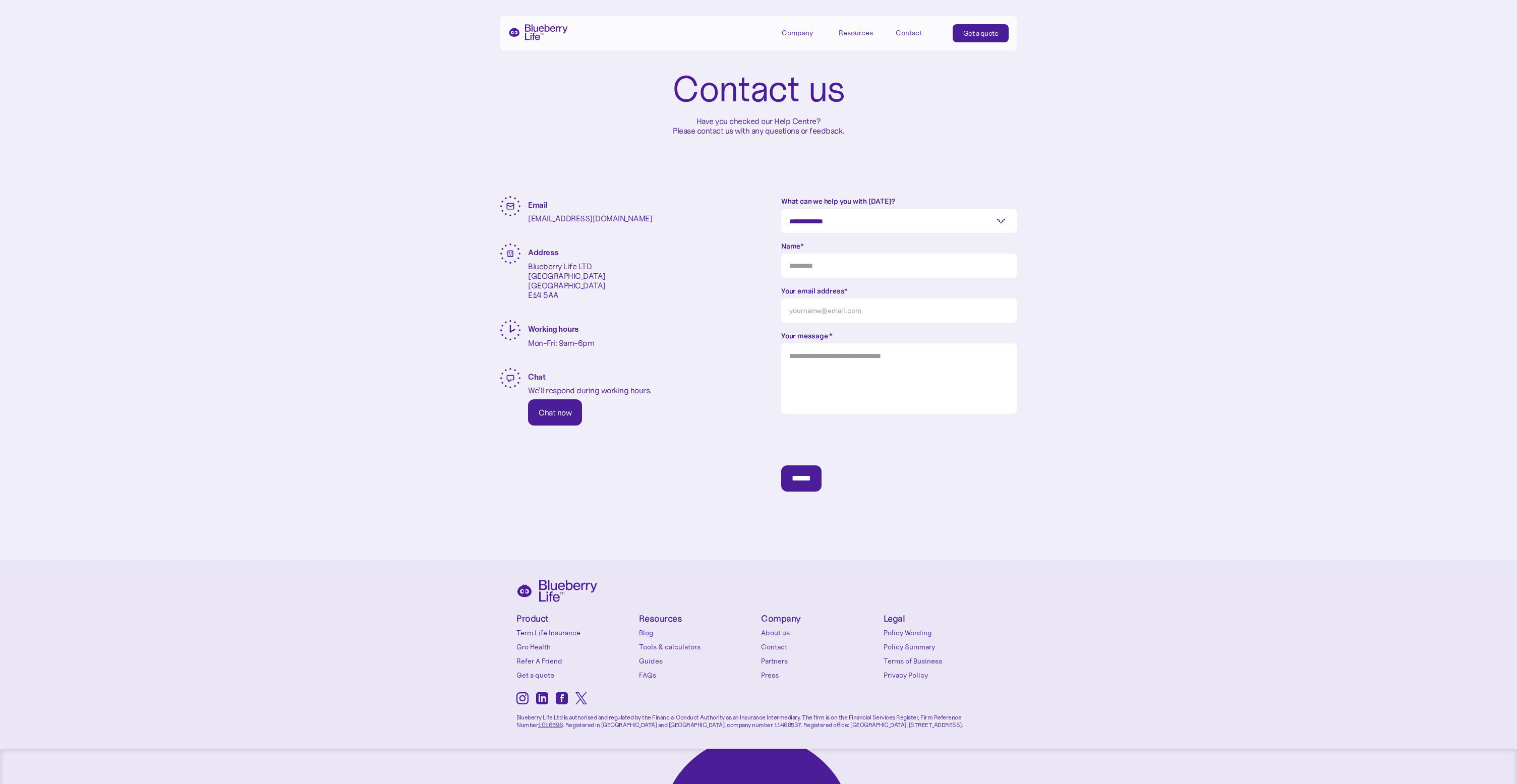
scroll to position [50, 0]
click at [658, 663] on link "Guides" at bounding box center [698, 662] width 118 height 10
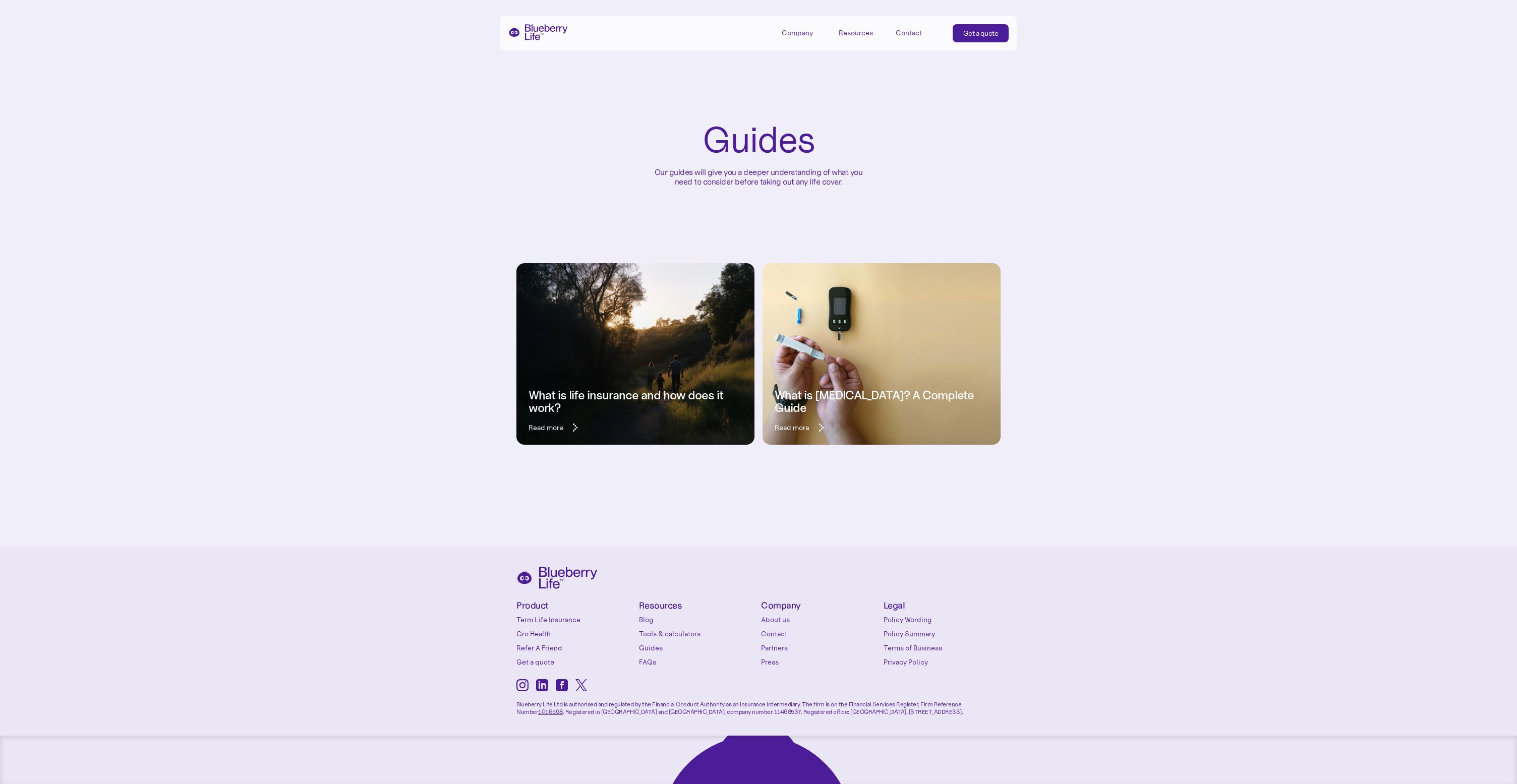
click at [668, 634] on link "Tools & calculators" at bounding box center [698, 634] width 118 height 10
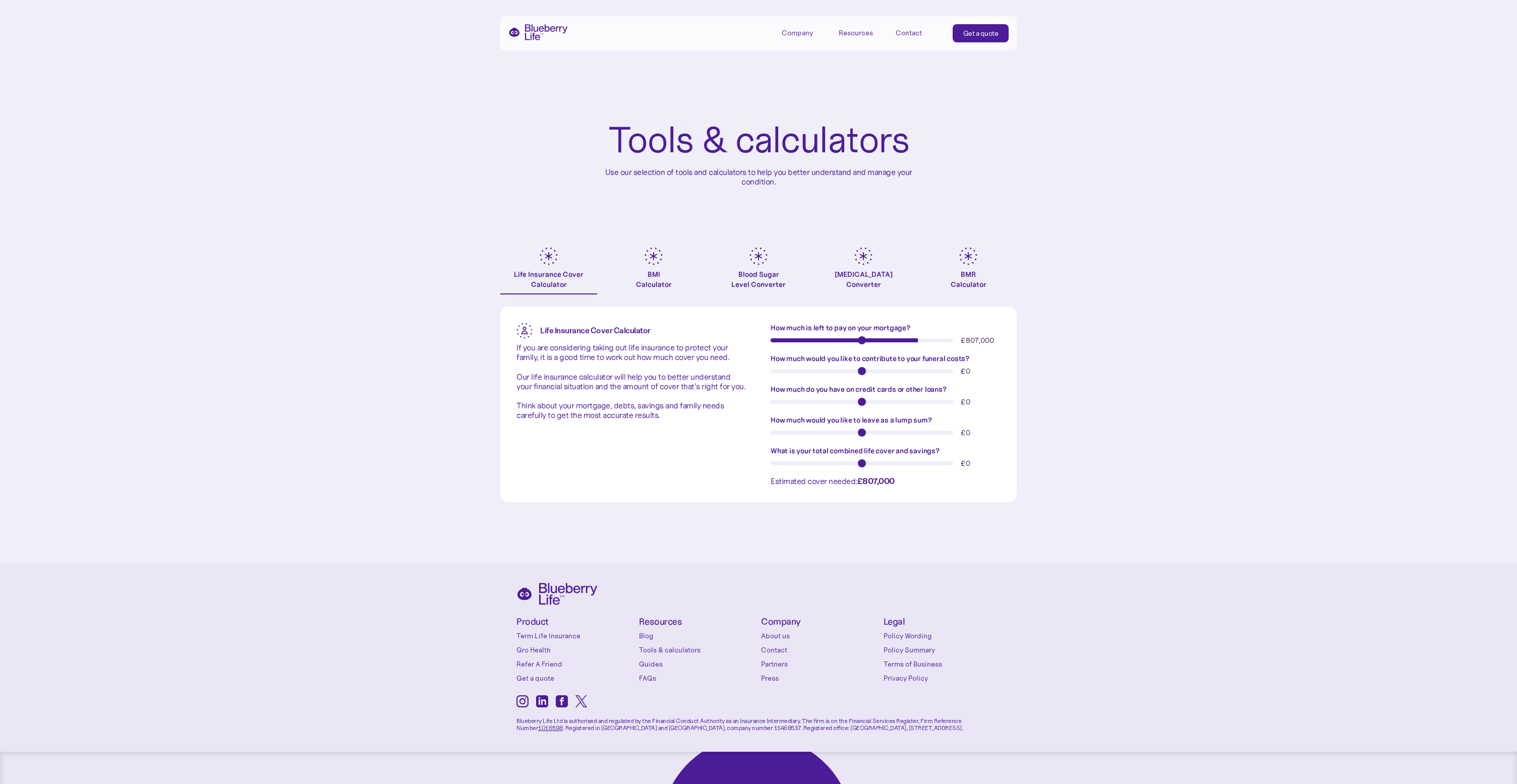
drag, startPoint x: 778, startPoint y: 340, endPoint x: 915, endPoint y: 340, distance: 137.0
type input "******"
click at [915, 340] on input "How much is left to pay on your mortgage?" at bounding box center [862, 341] width 183 height 4
drag, startPoint x: 773, startPoint y: 370, endPoint x: 891, endPoint y: 370, distance: 118.0
type input "****"
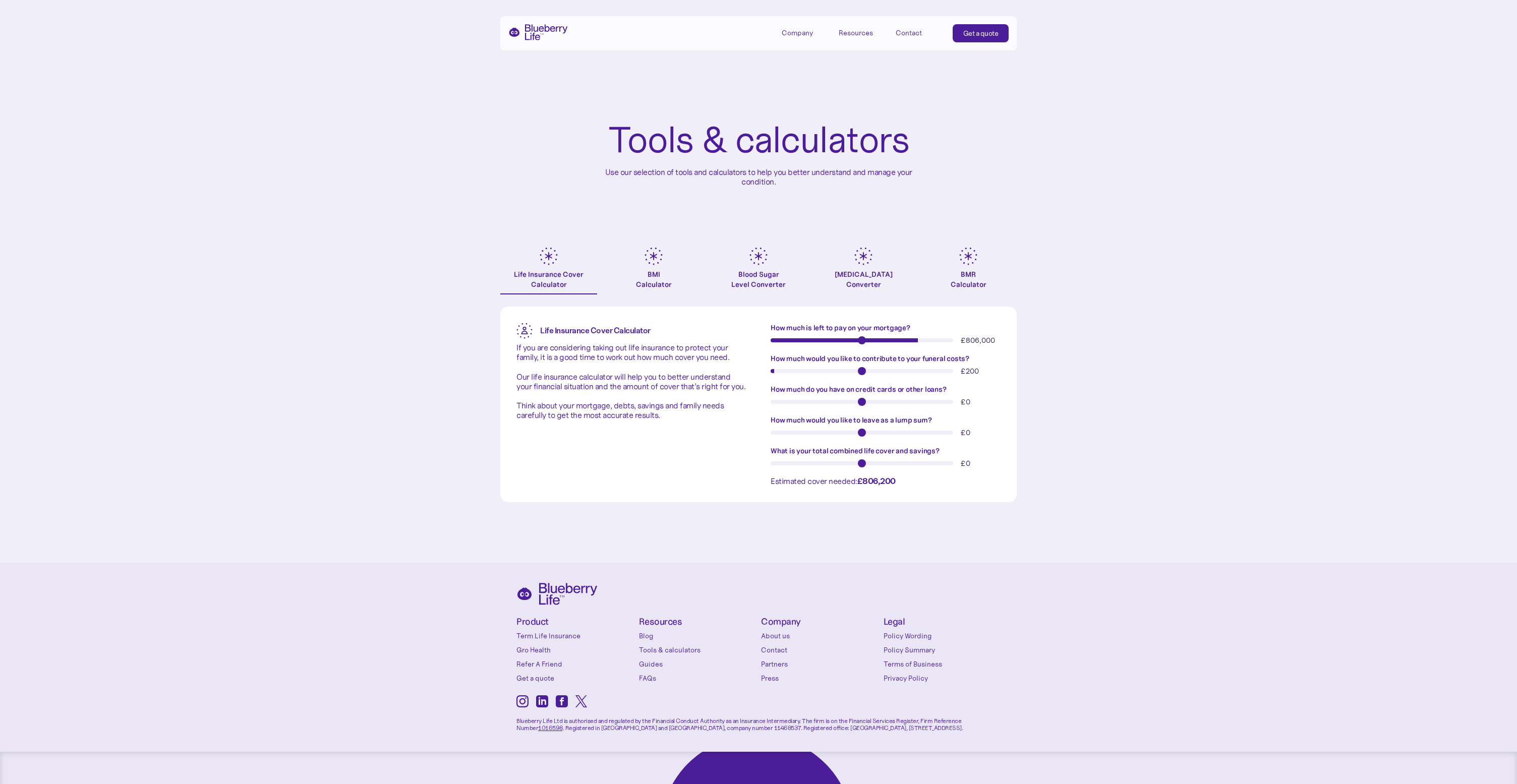
click at [891, 371] on input "How much would you like to contribute to your funeral costs?" at bounding box center [862, 371] width 183 height 4
click at [658, 288] on div "BMI Calculator" at bounding box center [654, 279] width 36 height 20
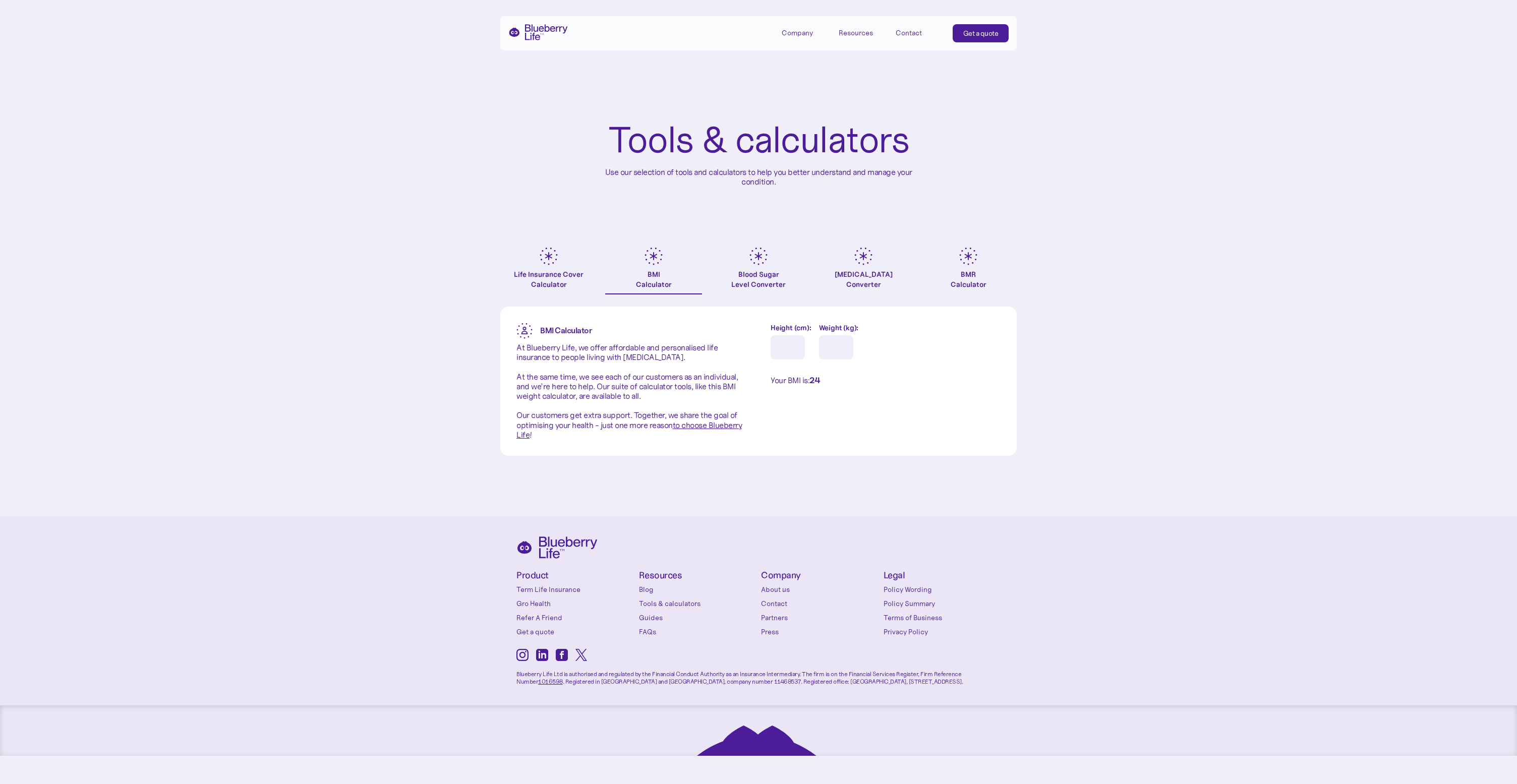
click at [761, 287] on div "Blood Sugar Level Converter" at bounding box center [758, 279] width 54 height 20
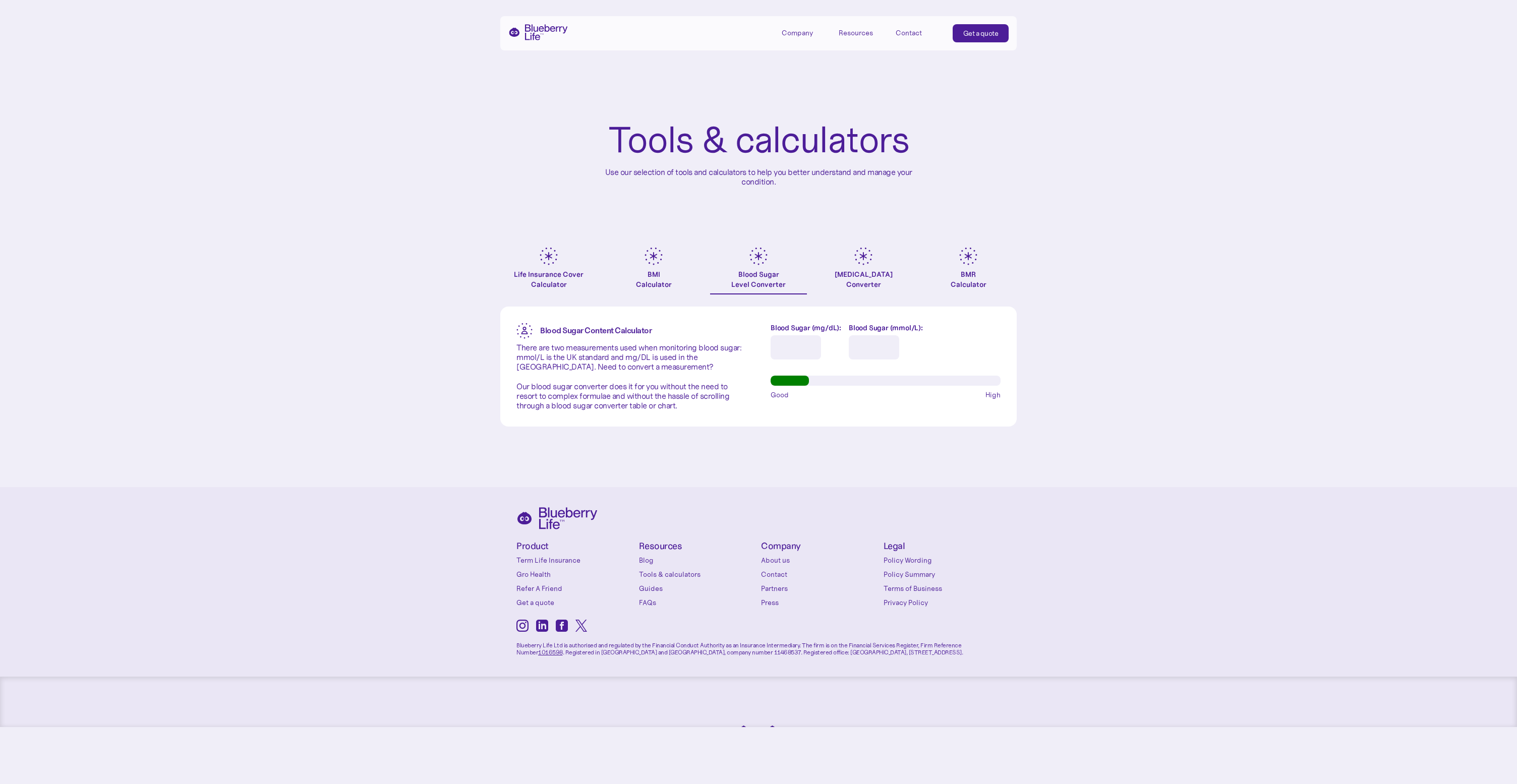
click at [865, 266] on link "Hba1c Converter" at bounding box center [863, 270] width 97 height 47
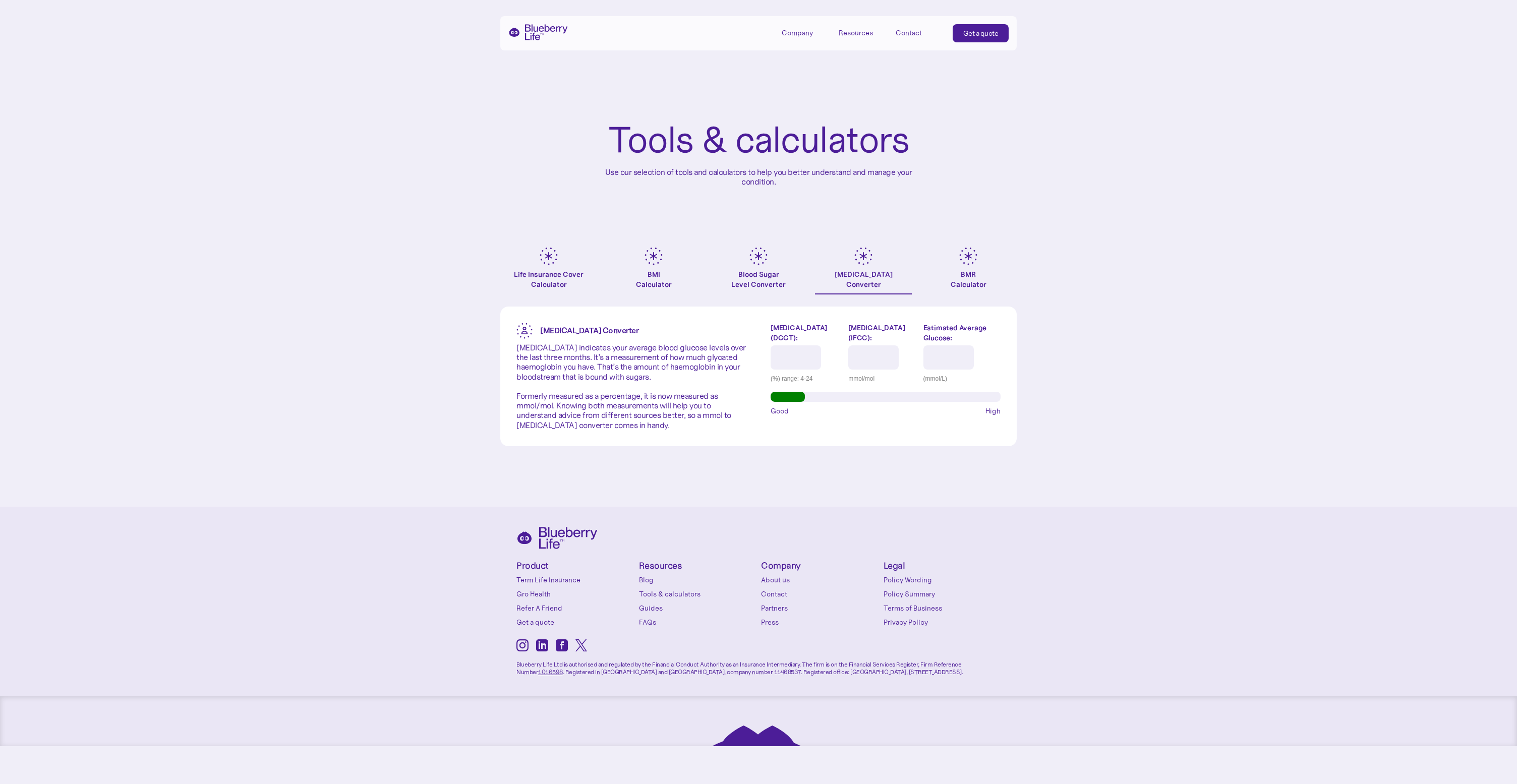
click at [963, 272] on div "BMR Calculator" at bounding box center [969, 279] width 36 height 20
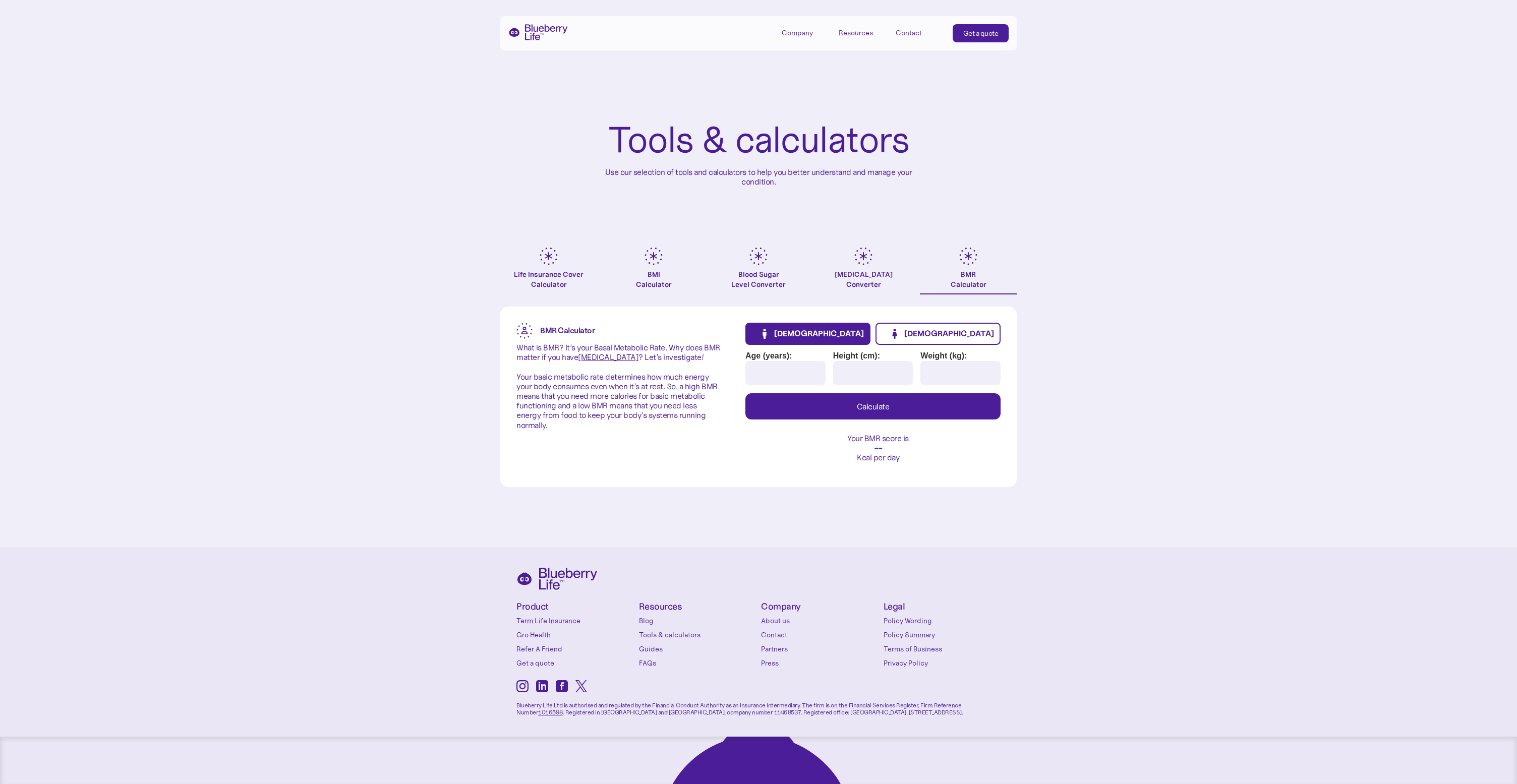
click at [542, 270] on div "Life Insurance Cover Calculator" at bounding box center [548, 279] width 97 height 20
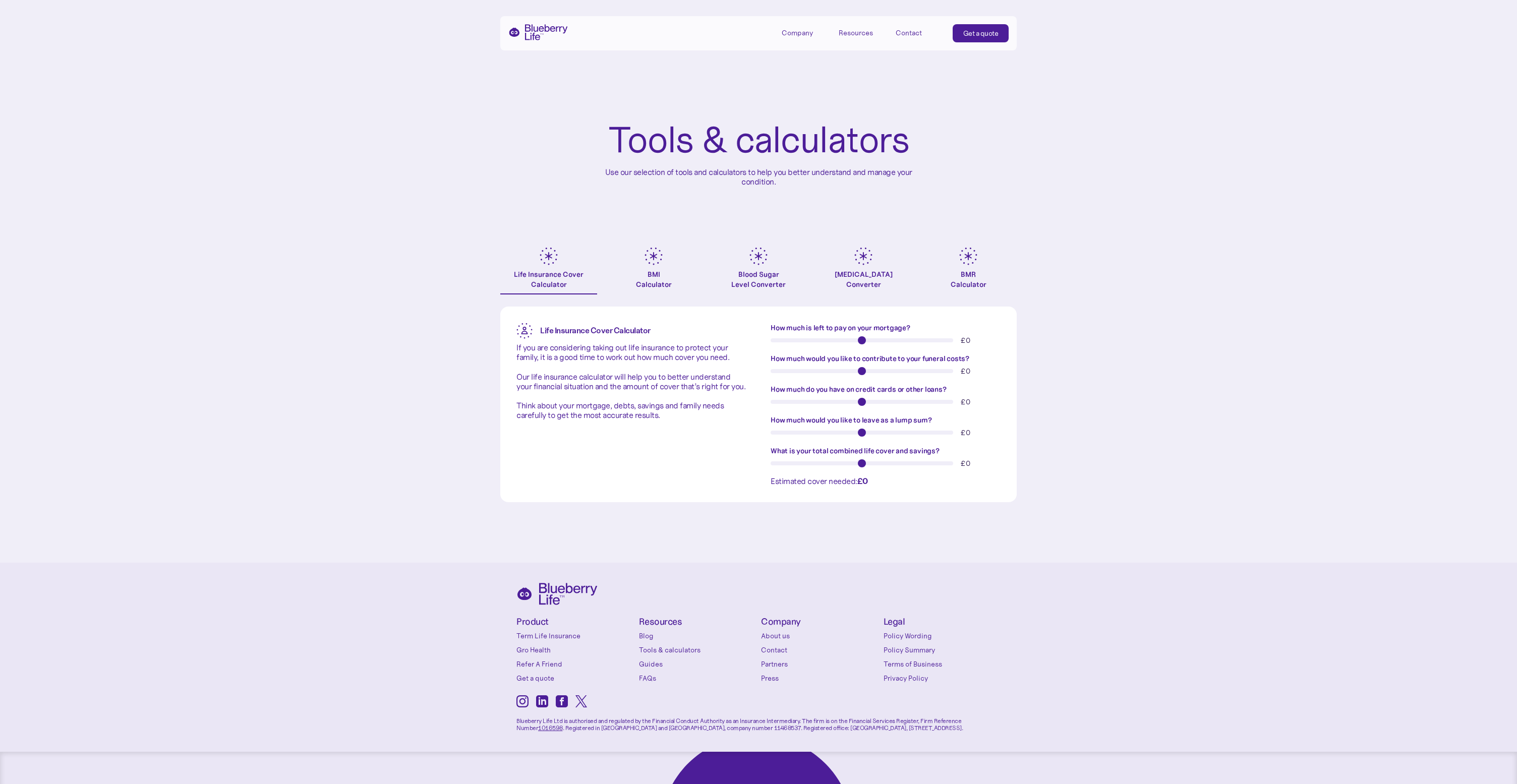
click at [665, 274] on div "BMI Calculator" at bounding box center [654, 279] width 36 height 20
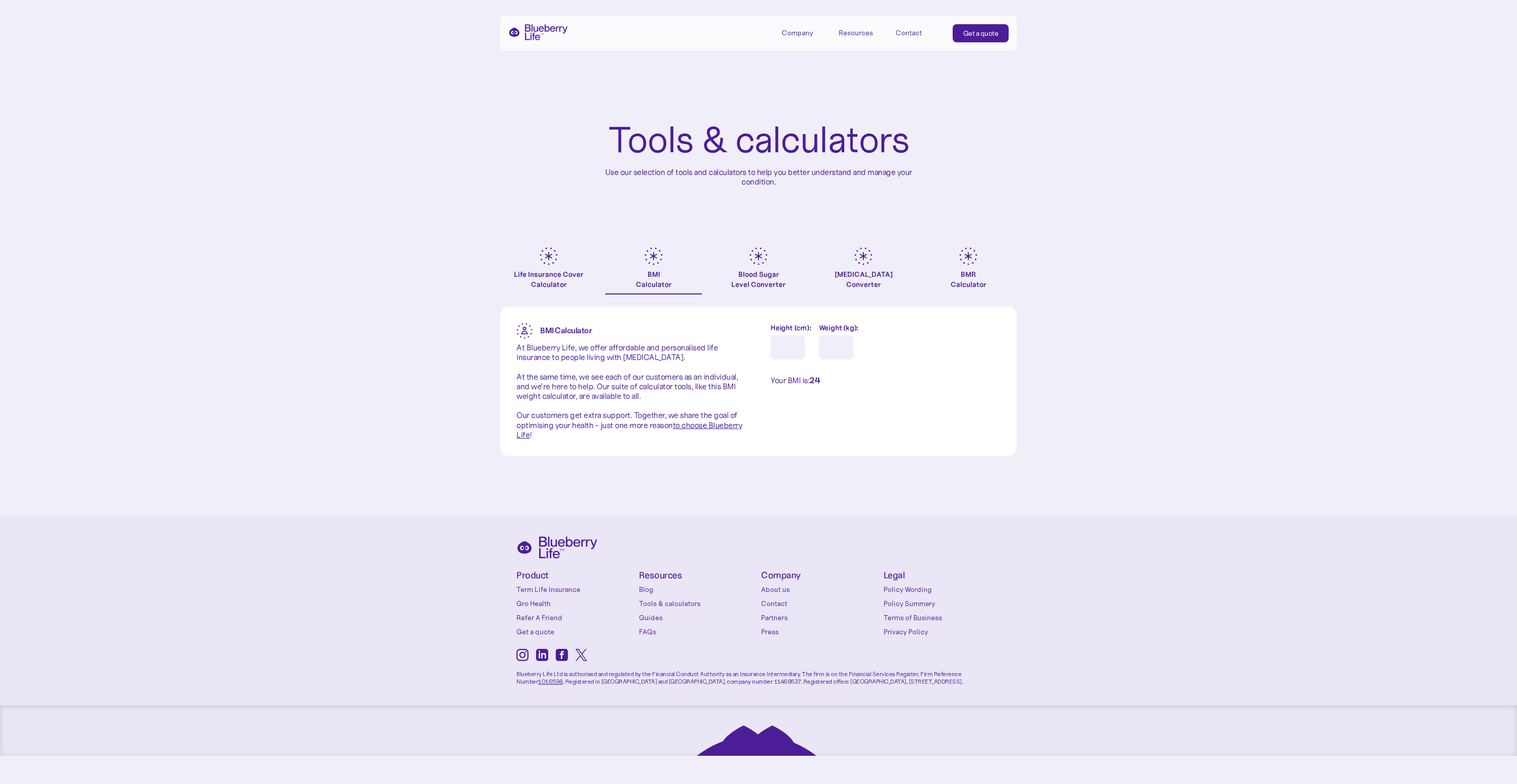
click at [756, 270] on div "Blood Sugar Level Converter" at bounding box center [758, 279] width 54 height 20
